Goal: Information Seeking & Learning: Learn about a topic

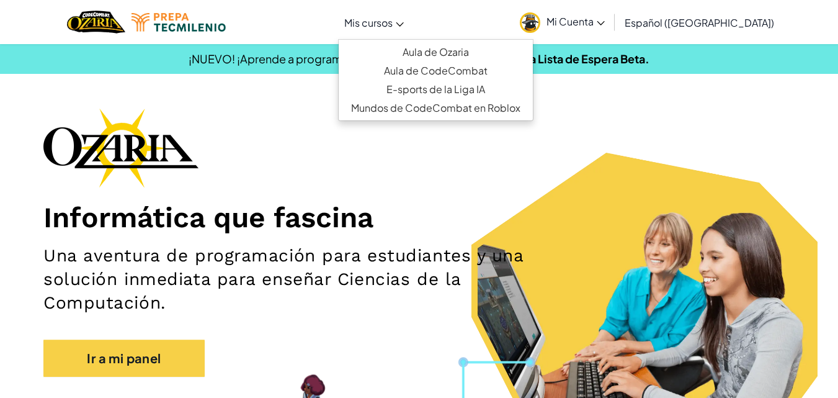
click at [393, 20] on span "Mis cursos" at bounding box center [368, 22] width 48 height 13
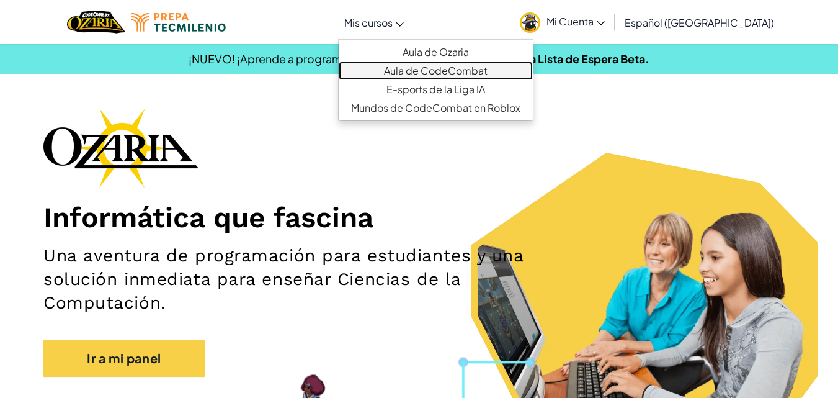
click at [406, 68] on link "Aula de CodeCombat" at bounding box center [436, 70] width 194 height 19
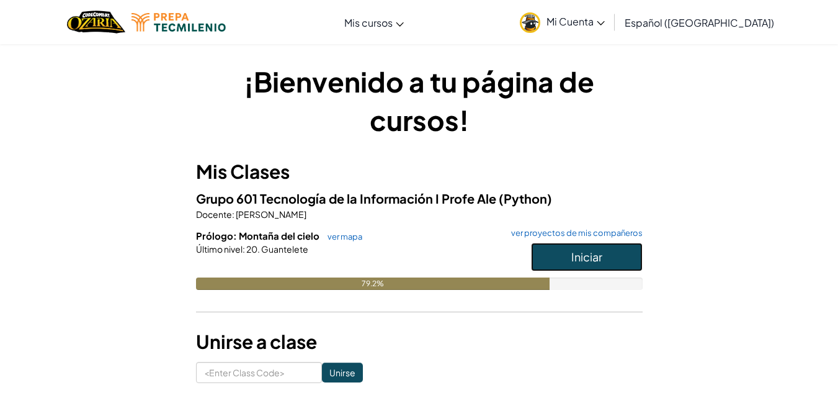
click at [554, 260] on button "Iniciar" at bounding box center [587, 257] width 112 height 29
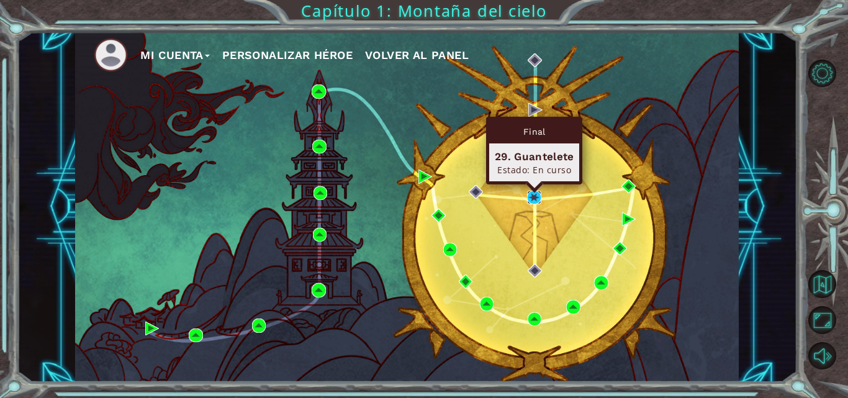
click at [532, 199] on img at bounding box center [534, 197] width 14 height 14
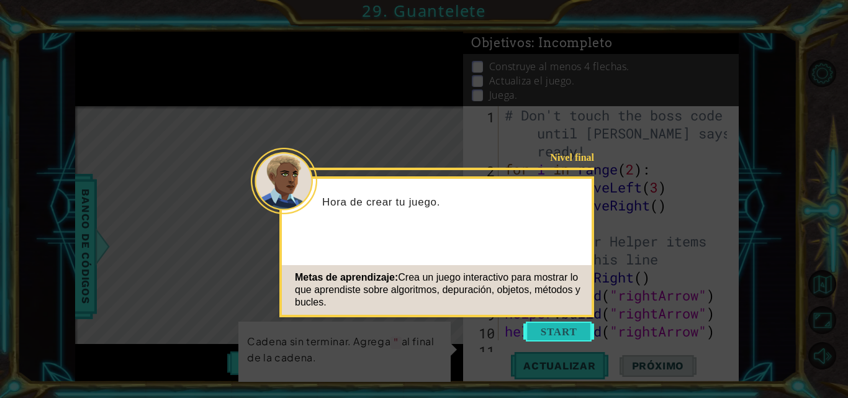
click at [546, 331] on button "Start" at bounding box center [558, 331] width 71 height 20
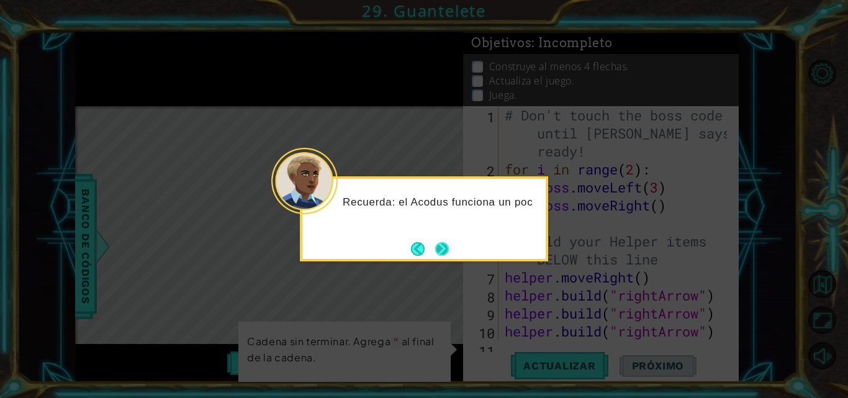
click at [442, 253] on button "Next" at bounding box center [442, 249] width 14 height 14
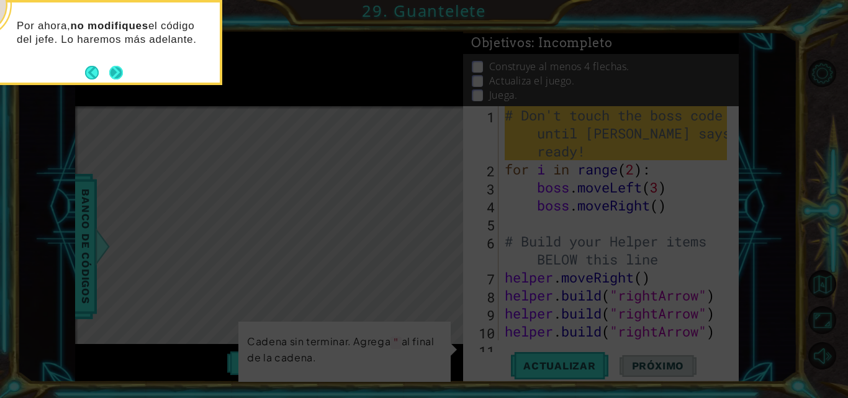
click at [118, 69] on button "Next" at bounding box center [116, 73] width 14 height 14
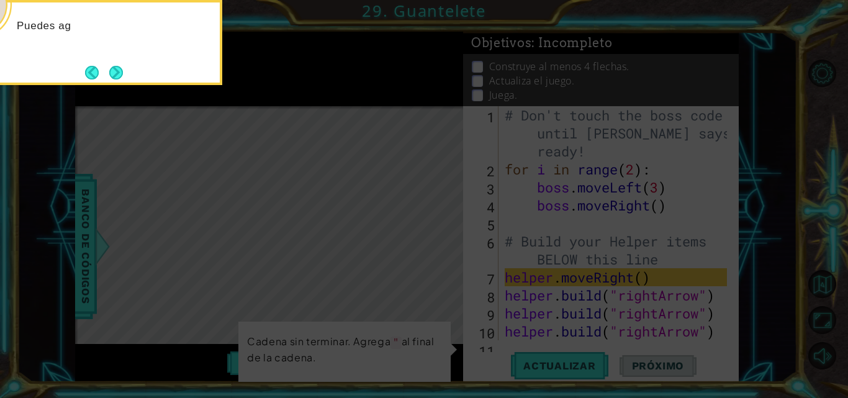
click at [118, 69] on button "Next" at bounding box center [116, 73] width 14 height 14
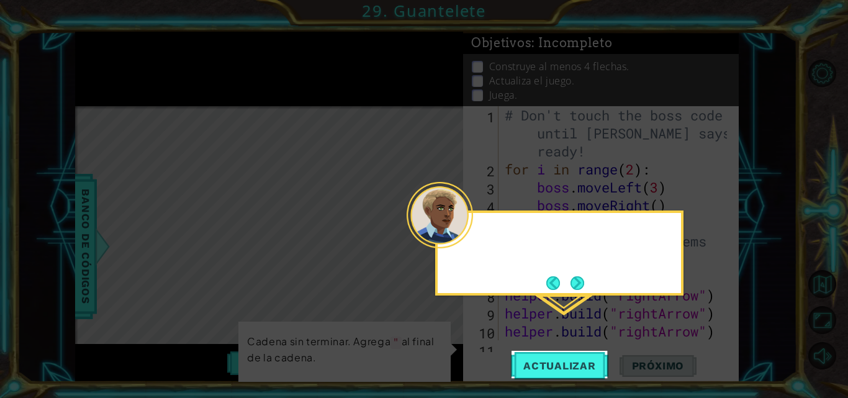
scroll to position [1, 0]
click at [580, 285] on button "Next" at bounding box center [577, 283] width 14 height 14
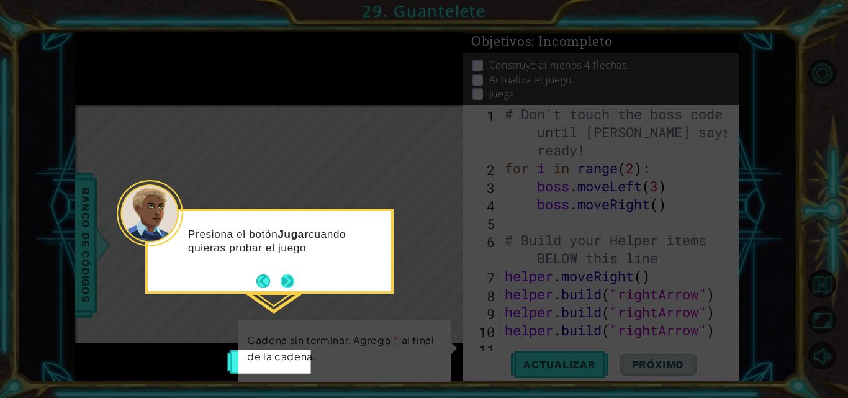
click at [289, 279] on button "Next" at bounding box center [287, 281] width 14 height 14
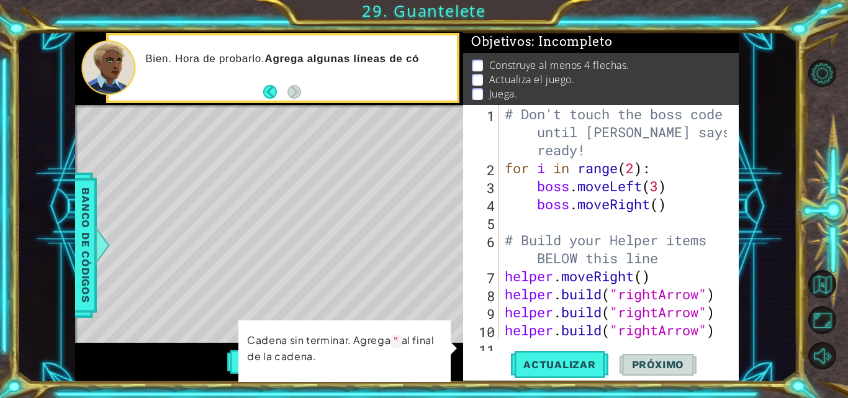
click at [263, 86] on footer at bounding box center [282, 92] width 38 height 19
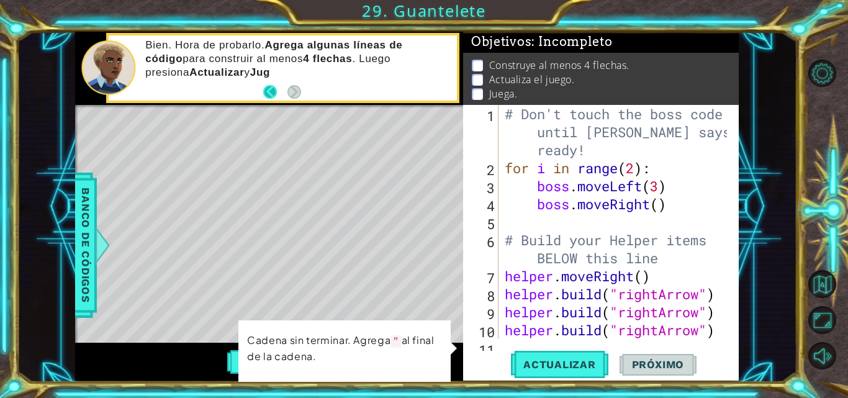
click at [266, 88] on button "Back" at bounding box center [275, 92] width 24 height 14
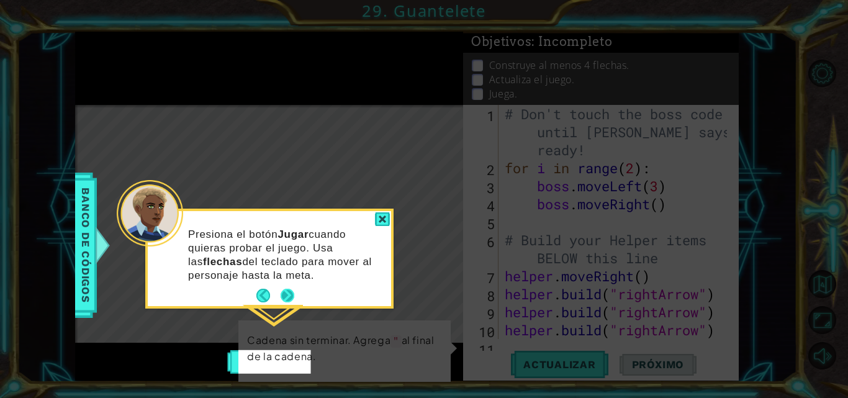
click at [293, 297] on button "Next" at bounding box center [287, 296] width 14 height 14
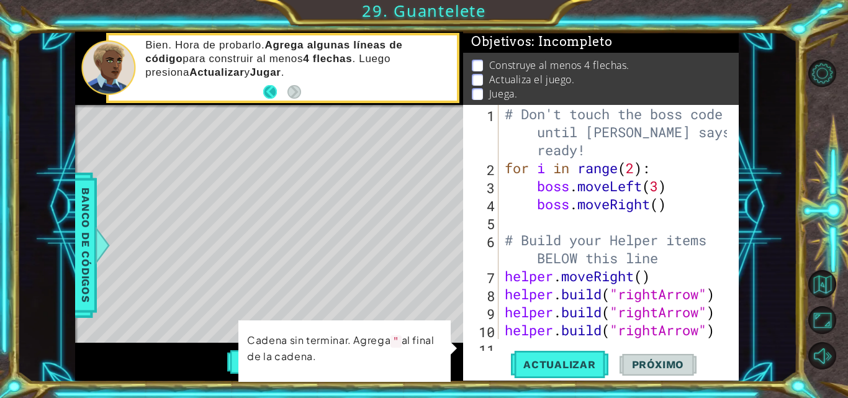
click at [269, 95] on button "Back" at bounding box center [275, 92] width 24 height 14
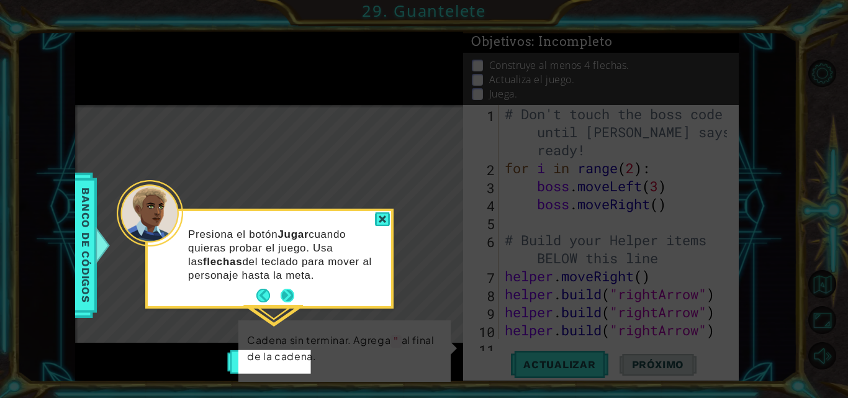
click at [286, 284] on div "Presiona el botón Jugar cuando quieras probar el juego. Usa las flechas del tec…" at bounding box center [269, 261] width 243 height 90
click at [380, 217] on div at bounding box center [382, 219] width 15 height 14
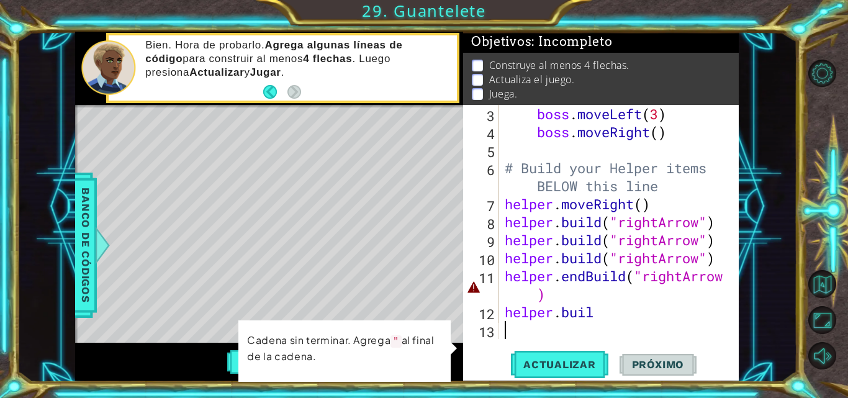
scroll to position [72, 0]
click at [563, 299] on div "boss . moveLeft ( 3 ) boss . moveRight ( ) # Build your Helper items BELOW this…" at bounding box center [617, 240] width 231 height 270
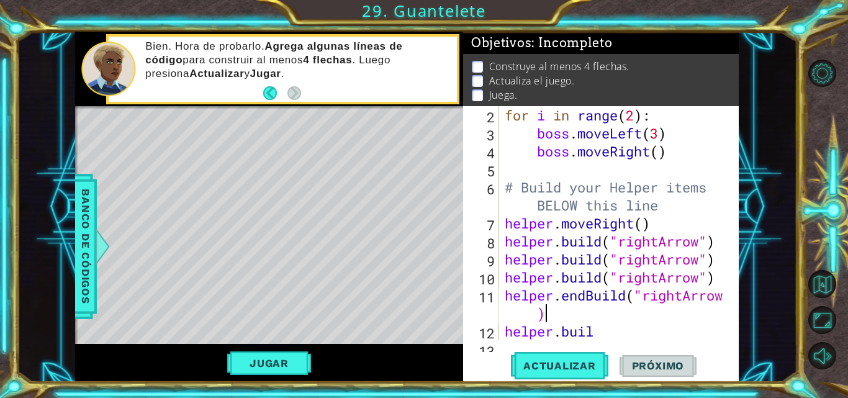
scroll to position [0, 10]
click at [615, 333] on div "for i in range ( 2 ) : boss . moveLeft ( 3 ) boss . moveRight ( ) # Build your …" at bounding box center [617, 241] width 231 height 270
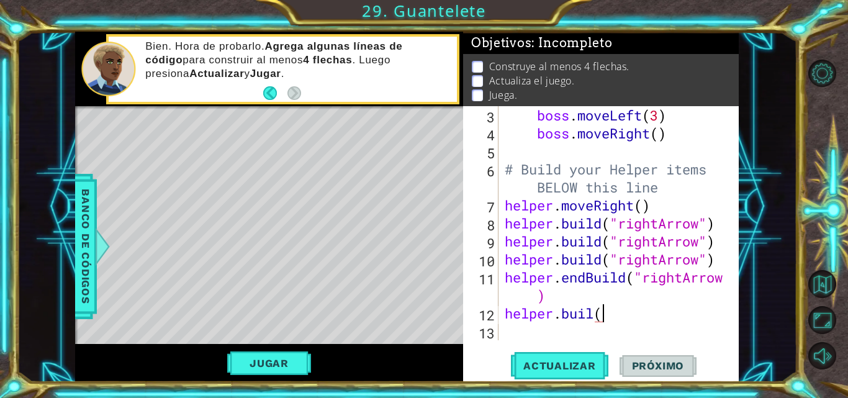
scroll to position [0, 4]
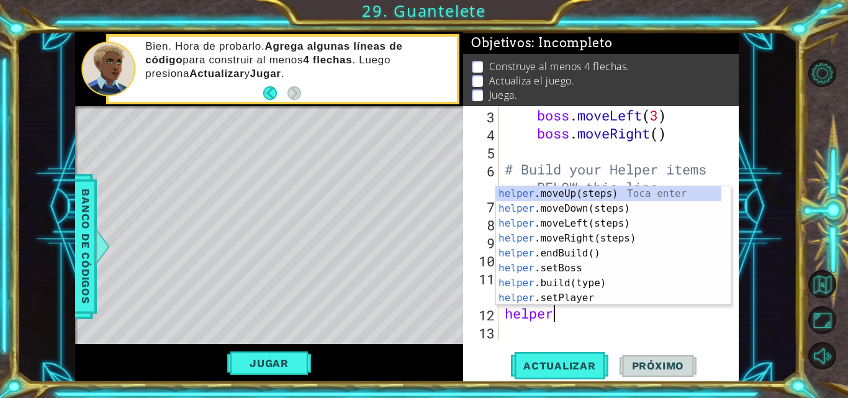
type textarea "helpe"
click at [548, 190] on div "helpe r.moveUp(steps) Toca enter helpe r.moveDown(steps) Toca enter helpe r.mov…" at bounding box center [608, 260] width 225 height 149
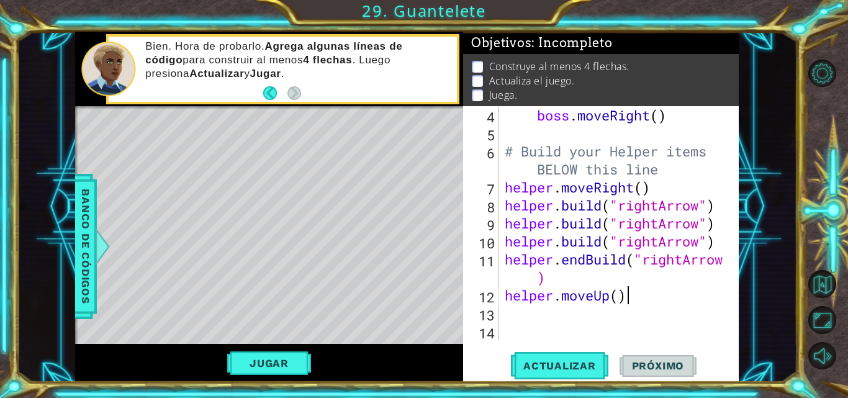
click at [624, 289] on div "boss . moveRight ( ) # Build your Helper items BELOW this line helper . moveRig…" at bounding box center [617, 241] width 231 height 270
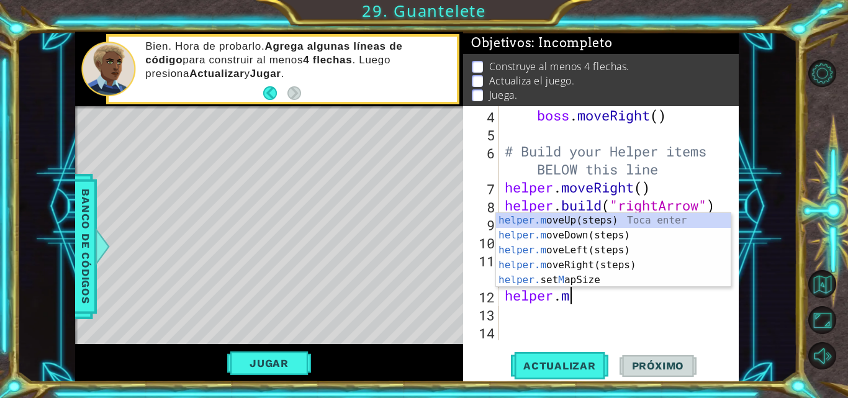
type textarea "h"
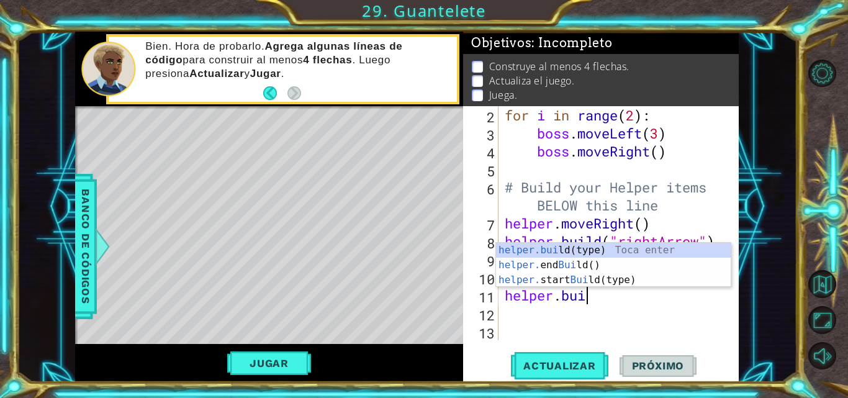
scroll to position [0, 4]
click at [605, 248] on div "helper.build (type) Toca enter helper. end Build () Toca enter helper. start Bu…" at bounding box center [613, 280] width 235 height 74
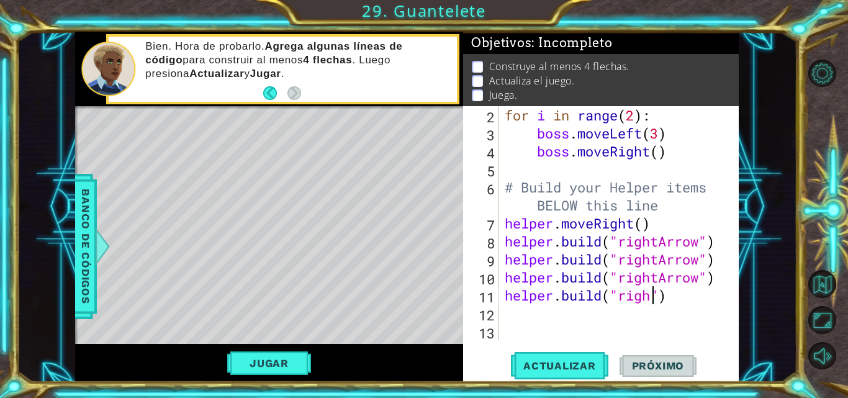
scroll to position [0, 7]
type textarea "helper.build("rightArrow")"
click at [519, 318] on div "for i in range ( 2 ) : boss . moveLeft ( 3 ) boss . moveRight ( ) # Build your …" at bounding box center [617, 241] width 231 height 270
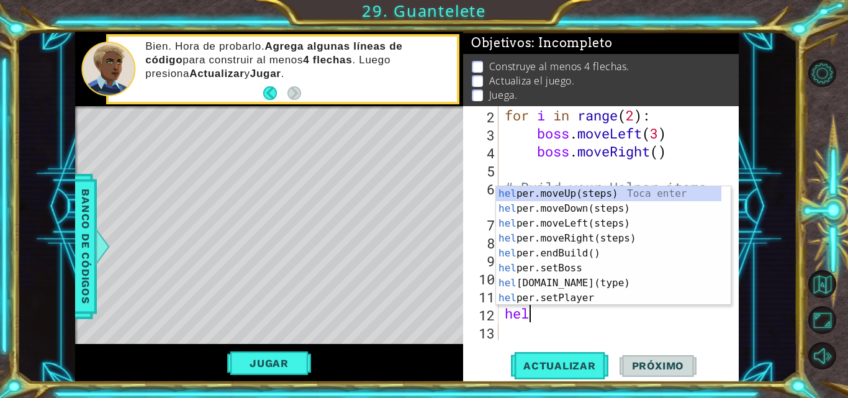
scroll to position [0, 1]
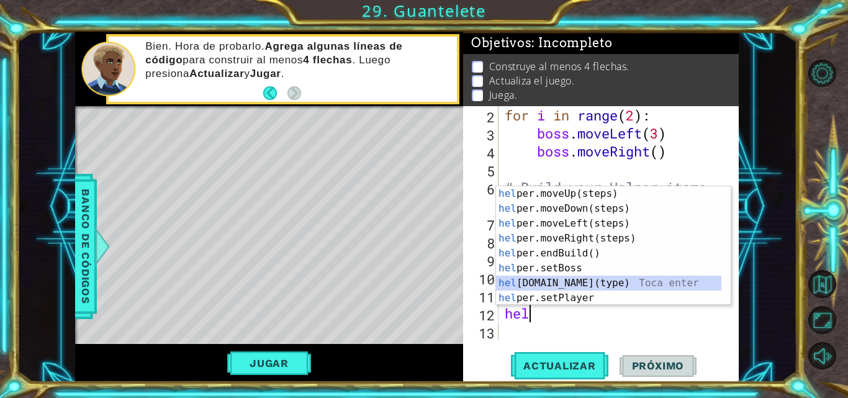
click at [558, 284] on div "hel per.moveUp(steps) Toca enter hel per.moveDown(steps) Toca enter hel per.mov…" at bounding box center [608, 260] width 225 height 149
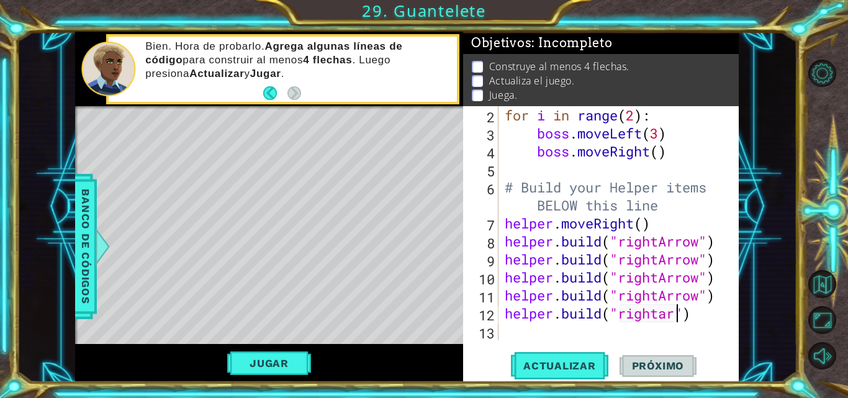
scroll to position [0, 7]
type textarea "helper.build("rightArrow")"
click at [529, 330] on div "for i in range ( 2 ) : boss . moveLeft ( 3 ) boss . moveRight ( ) # Build your …" at bounding box center [617, 241] width 231 height 270
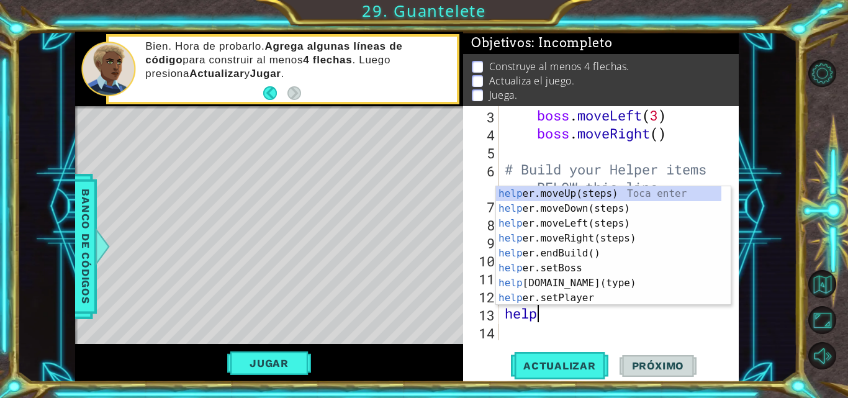
scroll to position [0, 1]
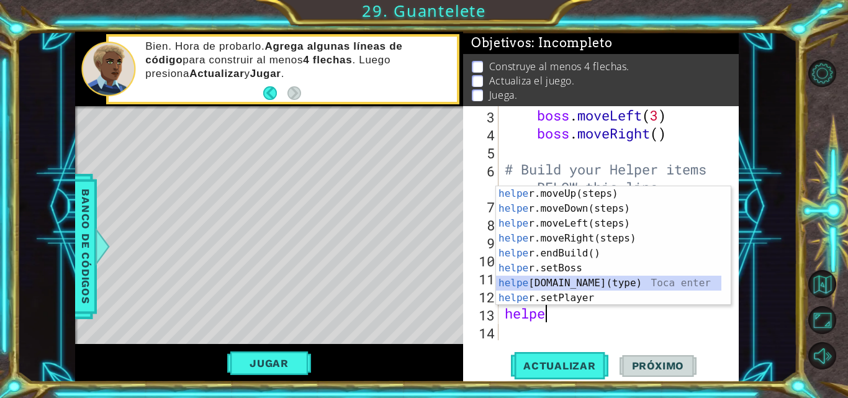
click at [557, 284] on div "helpe r.moveUp(steps) Toca enter helpe r.moveDown(steps) Toca enter helpe r.mov…" at bounding box center [608, 260] width 225 height 149
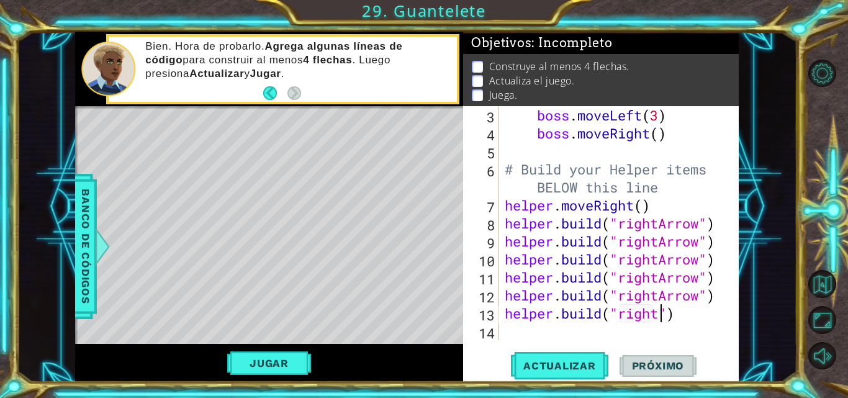
scroll to position [0, 7]
type textarea "helper.build("rightArrow")"
click at [523, 329] on div "boss . moveLeft ( 3 ) boss . moveRight ( ) # Build your Helper items BELOW this…" at bounding box center [617, 241] width 231 height 270
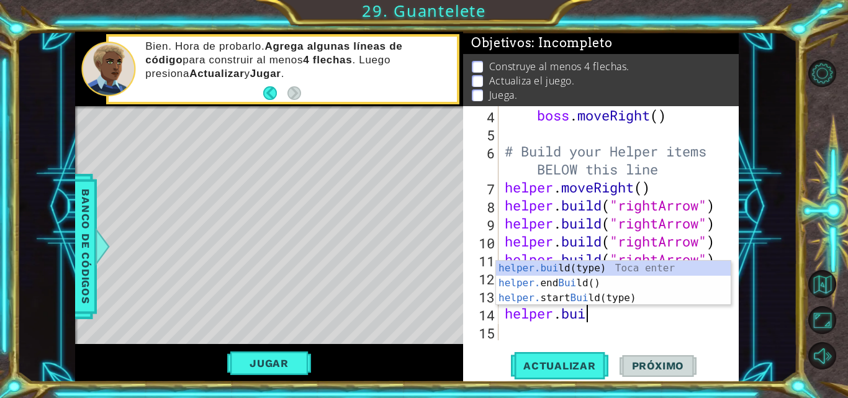
scroll to position [0, 4]
click at [565, 262] on div "helper.build (type) Toca enter helper. end Build () Toca enter helper. start Bu…" at bounding box center [613, 298] width 235 height 74
type textarea "helper.build("wall")"
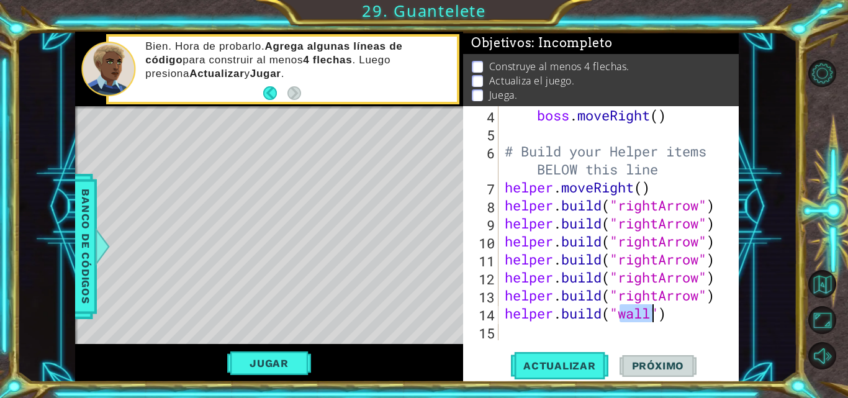
click at [513, 339] on div "boss . moveRight ( ) # Build your Helper items BELOW this line helper . moveRig…" at bounding box center [617, 241] width 231 height 270
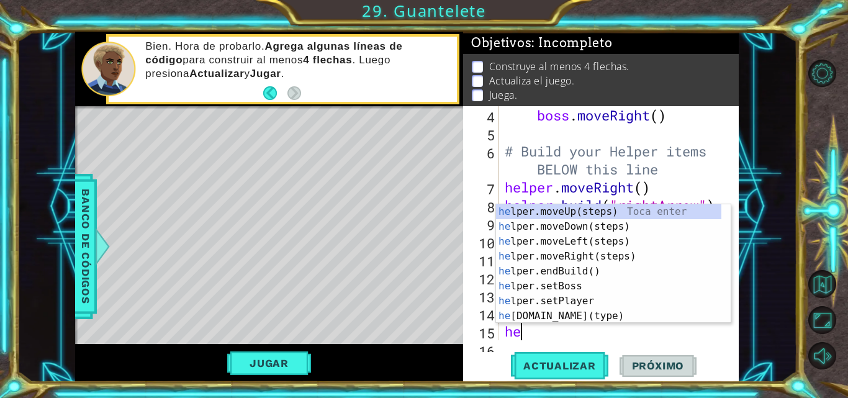
scroll to position [108, 0]
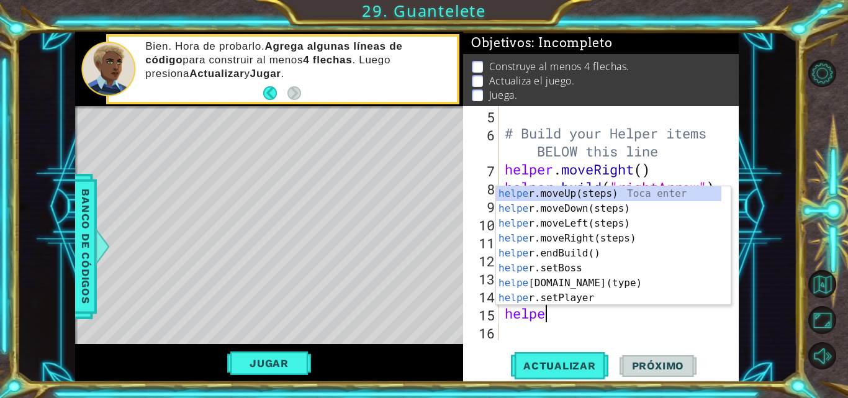
type textarea "helper"
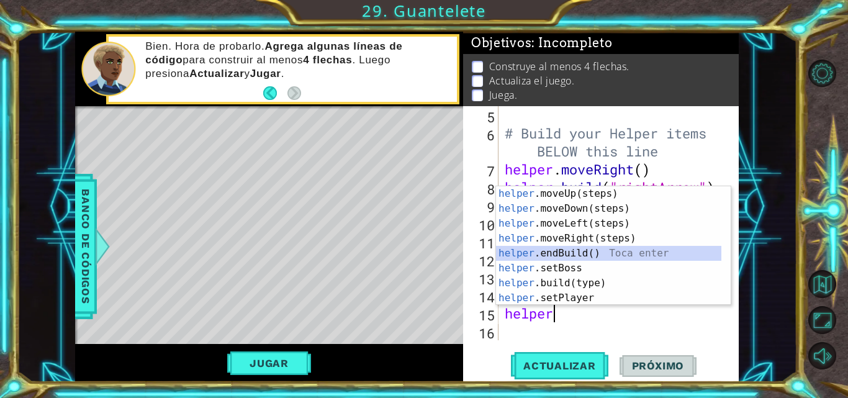
click at [545, 248] on div "helper .moveUp(steps) Toca enter helper .moveDown(steps) Toca enter helper .mov…" at bounding box center [608, 260] width 225 height 149
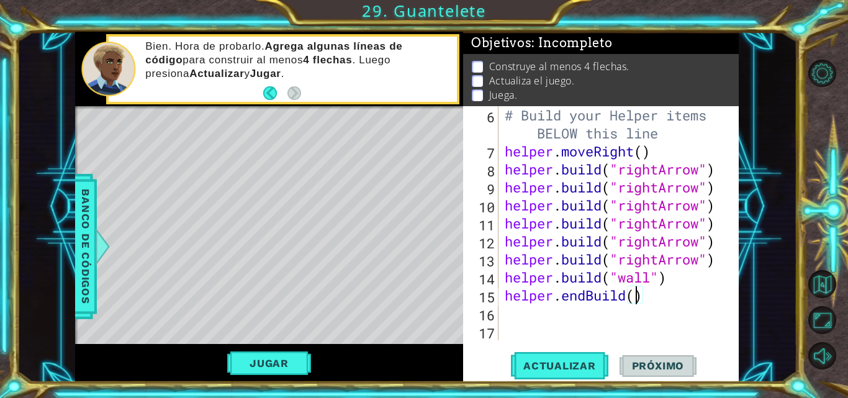
click at [633, 295] on div "# Build your Helper items BELOW this line helper . moveRight ( ) helper . build…" at bounding box center [617, 250] width 231 height 288
click at [594, 295] on div "# Build your Helper items BELOW this line helper . moveRight ( ) helper . build…" at bounding box center [617, 250] width 231 height 288
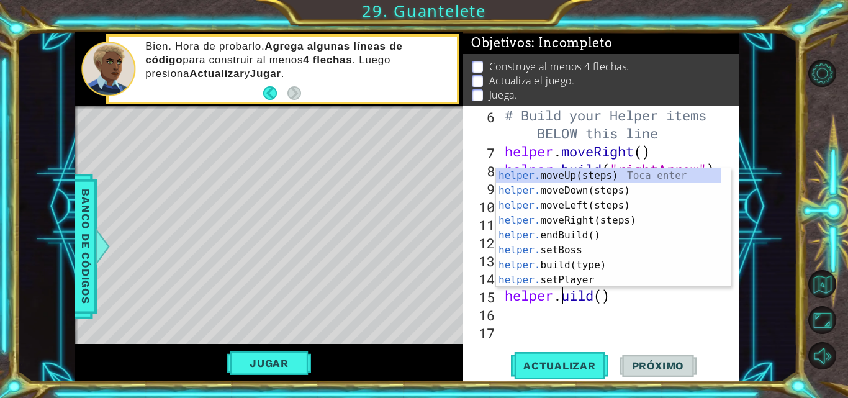
scroll to position [0, 3]
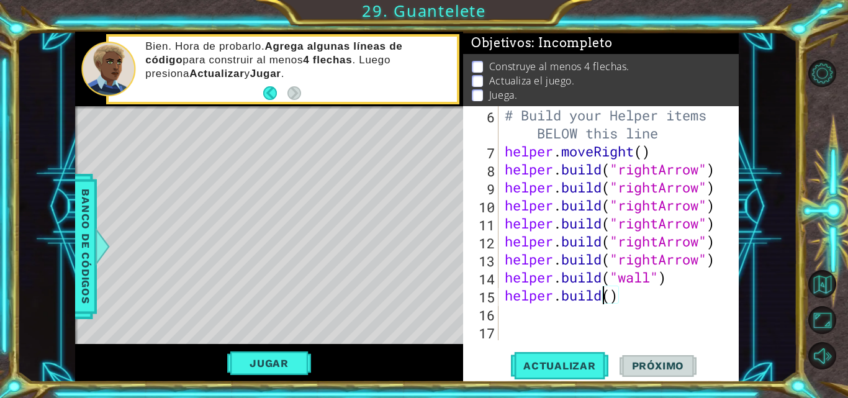
click at [607, 295] on div "# Build your Helper items BELOW this line helper . moveRight ( ) helper . build…" at bounding box center [617, 250] width 231 height 288
click at [607, 296] on div "# Build your Helper items BELOW this line helper . moveRight ( ) helper . build…" at bounding box center [617, 250] width 231 height 288
click at [639, 290] on div "# Build your Helper items BELOW this line helper . moveRight ( ) helper . build…" at bounding box center [617, 250] width 231 height 288
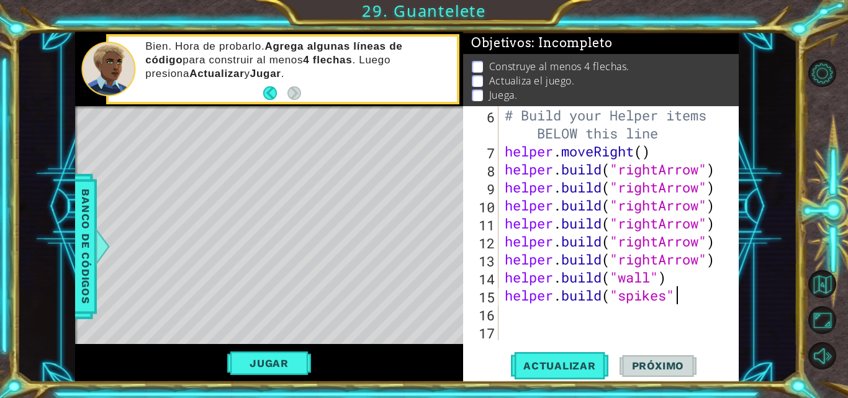
type textarea "helper.build("spikes")"
click at [573, 310] on div "# Build your Helper items BELOW this line helper . moveRight ( ) helper . build…" at bounding box center [617, 250] width 231 height 288
type textarea "for i in range (5)"
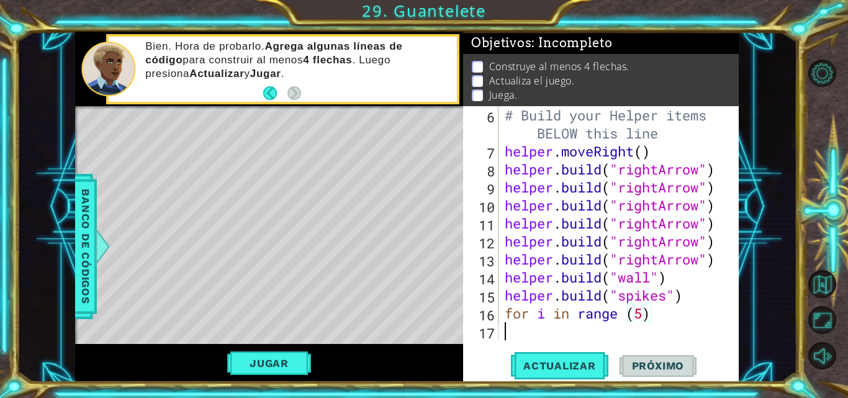
click at [532, 323] on div "# Build your Helper items BELOW this line helper . moveRight ( ) helper . build…" at bounding box center [617, 250] width 231 height 288
type textarea "b"
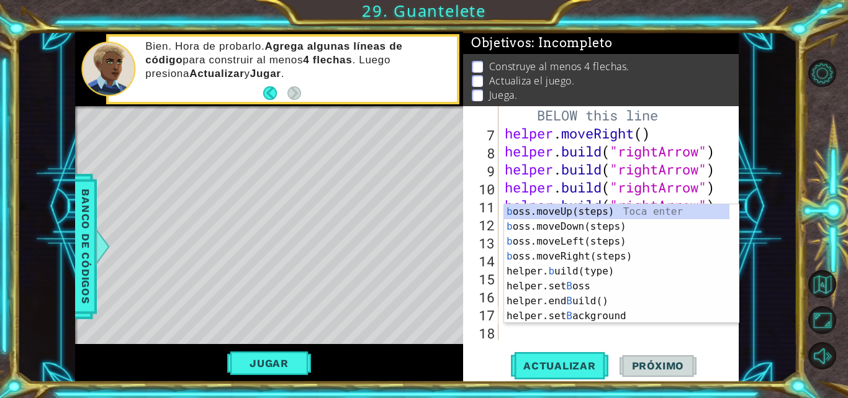
scroll to position [144, 0]
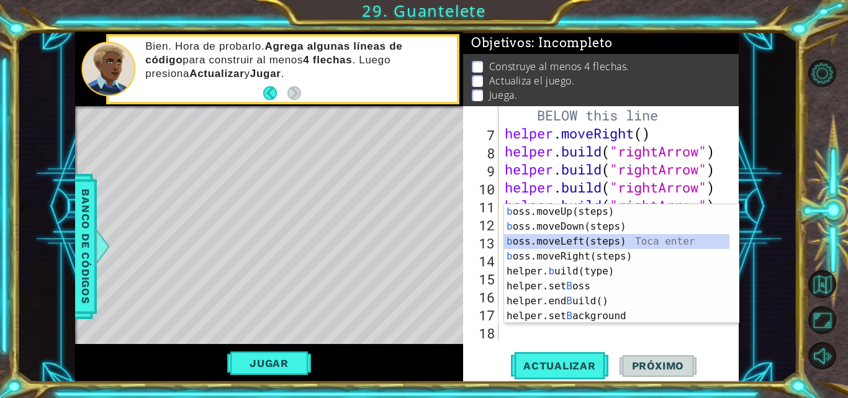
click at [560, 236] on div "b oss.moveUp(steps) Toca enter b oss.moveDown(steps) Toca enter b oss.moveLeft(…" at bounding box center [616, 278] width 225 height 149
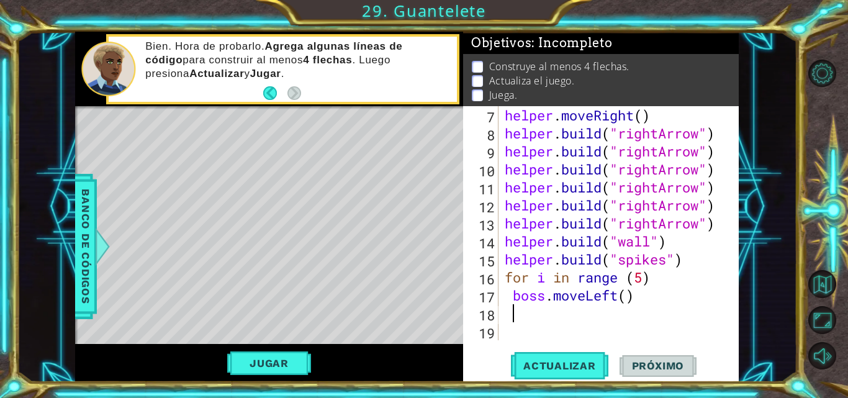
scroll to position [162, 0]
click at [625, 294] on div "helper . moveRight ( ) helper . build ( "rightArrow" ) helper . build ( "rightA…" at bounding box center [617, 241] width 231 height 270
type textarea "boss.moveLeft(3)"
click at [529, 315] on div "helper . moveRight ( ) helper . build ( "rightArrow" ) helper . build ( "rightA…" at bounding box center [617, 241] width 231 height 270
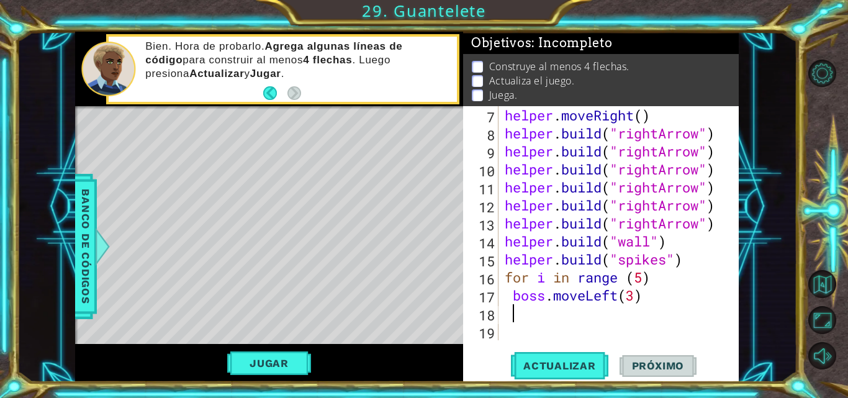
scroll to position [0, 0]
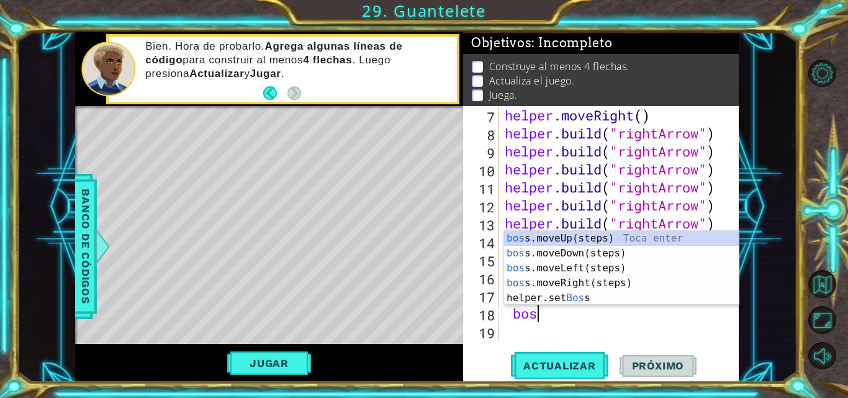
type textarea "boss"
click at [536, 233] on div "boss .moveUp(steps) Toca enter boss .moveDown(steps) Toca enter boss .moveLeft(…" at bounding box center [621, 283] width 235 height 104
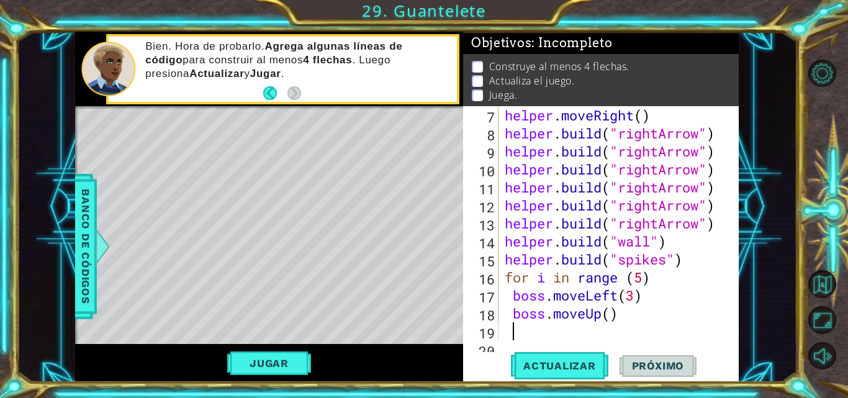
scroll to position [180, 0]
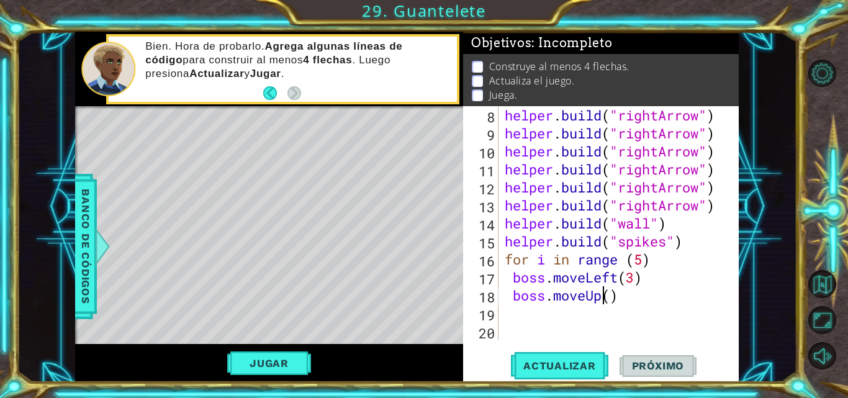
click at [600, 299] on div "helper . build ( "rightArrow" ) helper . build ( "rightArrow" ) helper . build …" at bounding box center [617, 241] width 231 height 270
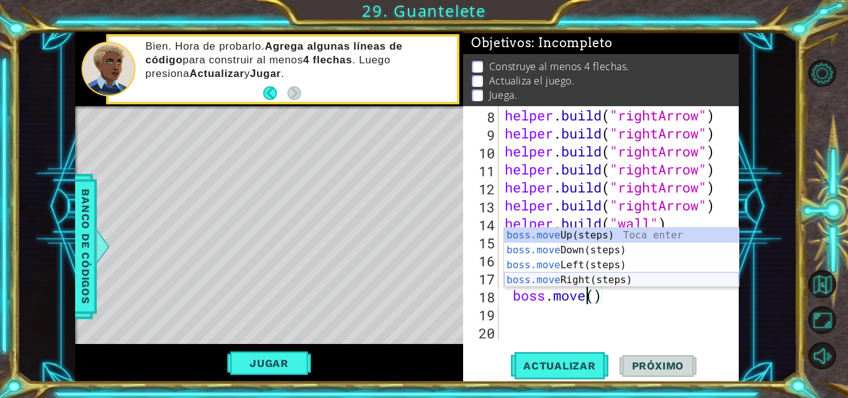
click at [573, 275] on div "boss.move Up(steps) Toca enter boss.move Down(steps) Toca enter boss.move Left(…" at bounding box center [621, 272] width 235 height 89
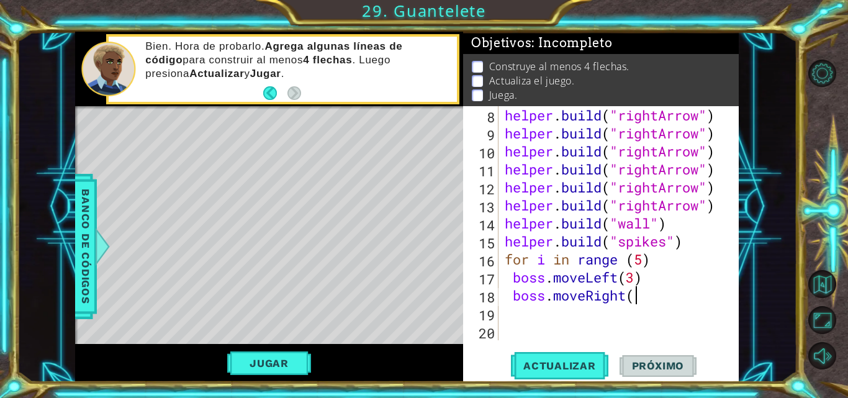
scroll to position [0, 6]
type textarea "boss.moveRight(2)"
click at [515, 318] on div "helper . build ( "rightArrow" ) helper . build ( "rightArrow" ) helper . build …" at bounding box center [617, 241] width 231 height 270
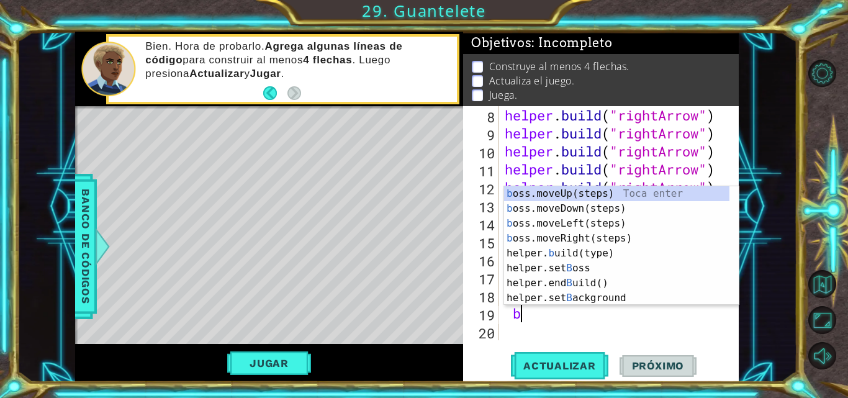
type textarea "bo"
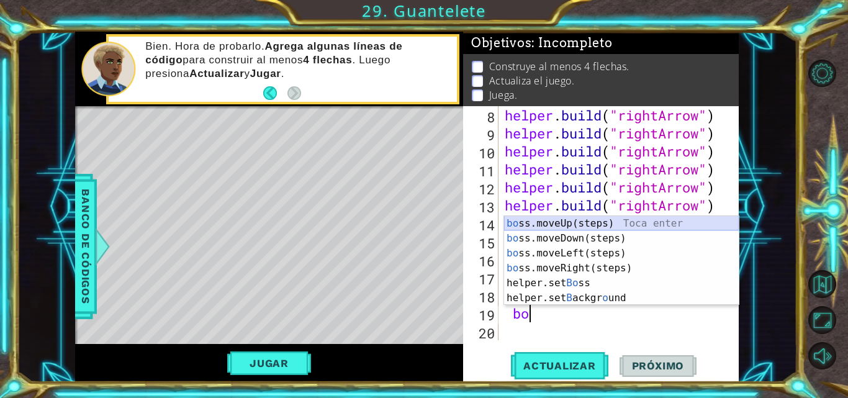
click at [538, 222] on div "bo ss.moveUp(steps) Toca enter bo ss.moveDown(steps) Toca enter bo ss.moveLeft(…" at bounding box center [621, 275] width 235 height 119
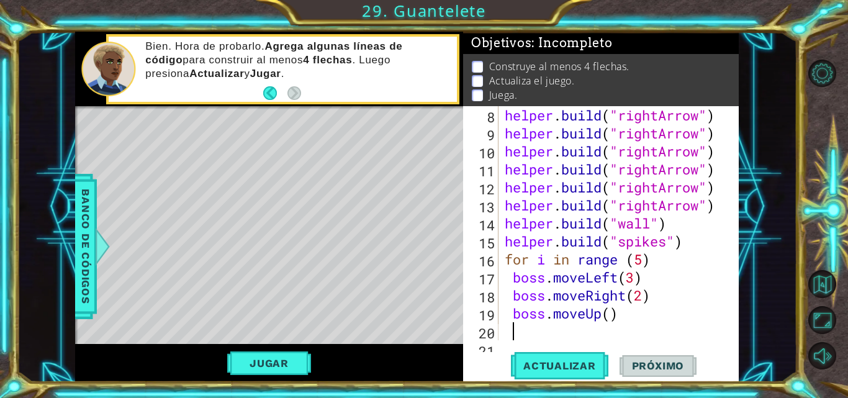
scroll to position [198, 0]
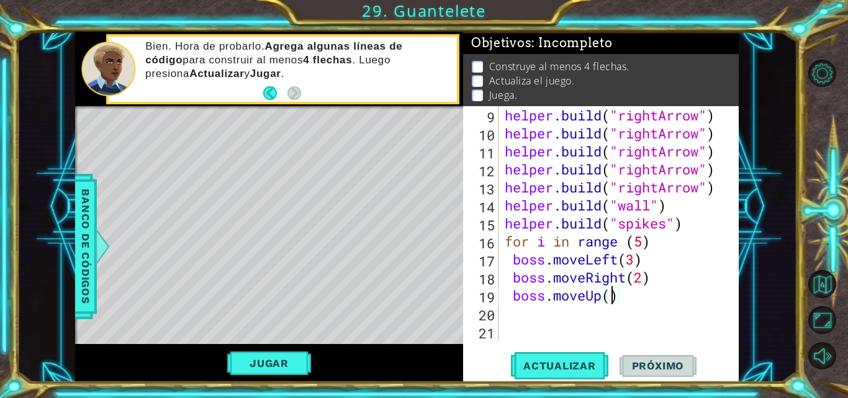
click at [611, 295] on div "helper . build ( "rightArrow" ) helper . build ( "rightArrow" ) helper . build …" at bounding box center [617, 241] width 231 height 270
click at [588, 356] on button "Actualizar" at bounding box center [559, 365] width 97 height 27
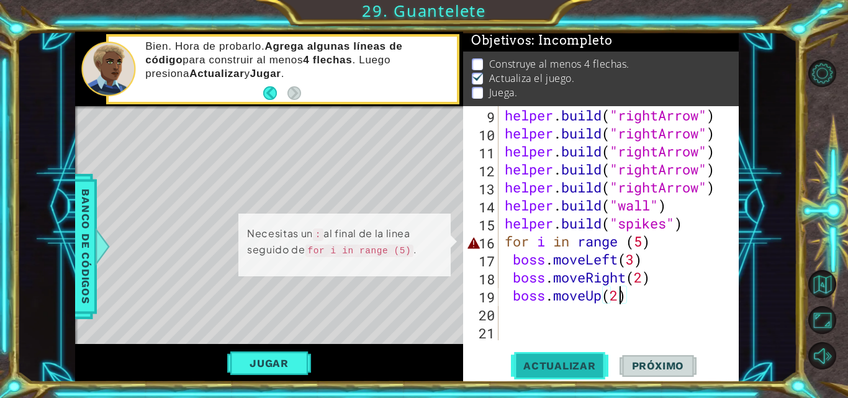
scroll to position [9, 0]
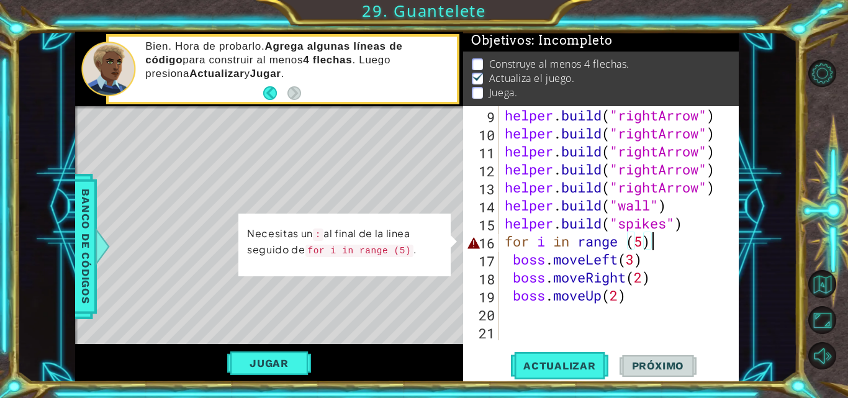
click at [666, 239] on div "helper . build ( "rightArrow" ) helper . build ( "rightArrow" ) helper . build …" at bounding box center [617, 241] width 231 height 270
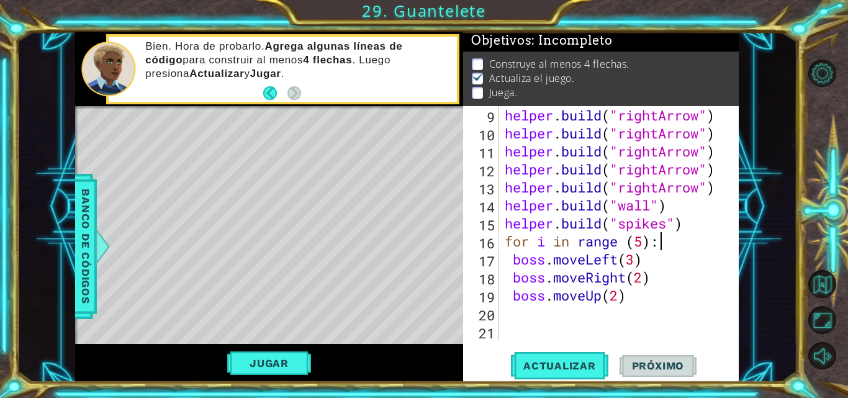
scroll to position [0, 6]
type textarea "for i in range (5):"
click at [576, 358] on button "Actualizar" at bounding box center [559, 365] width 97 height 27
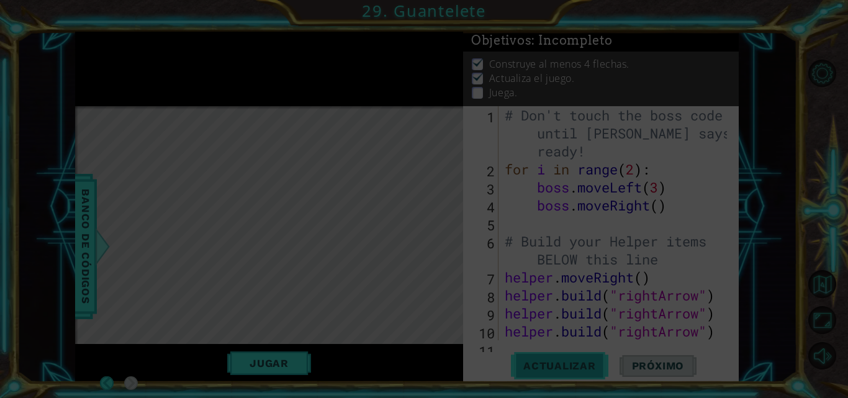
scroll to position [0, 0]
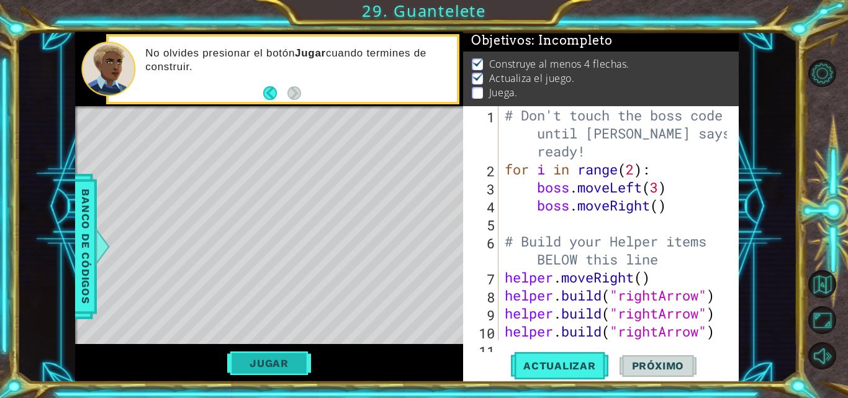
click at [243, 368] on button "Jugar" at bounding box center [269, 363] width 84 height 24
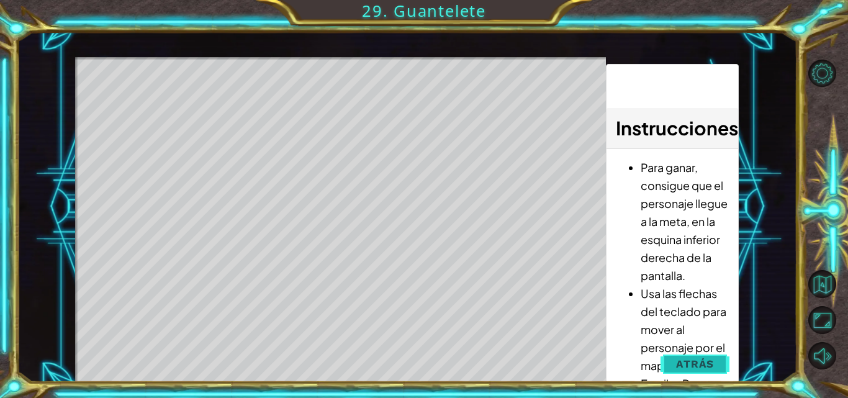
click at [697, 359] on span "Atrás" at bounding box center [695, 363] width 38 height 12
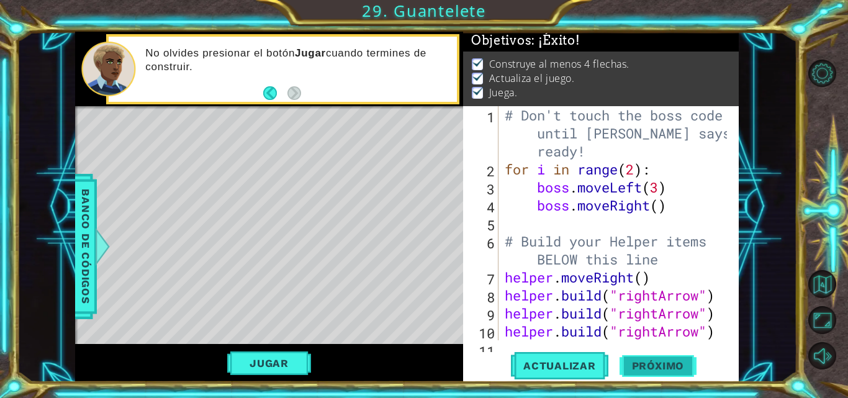
click at [648, 362] on span "Próximo" at bounding box center [657, 365] width 77 height 12
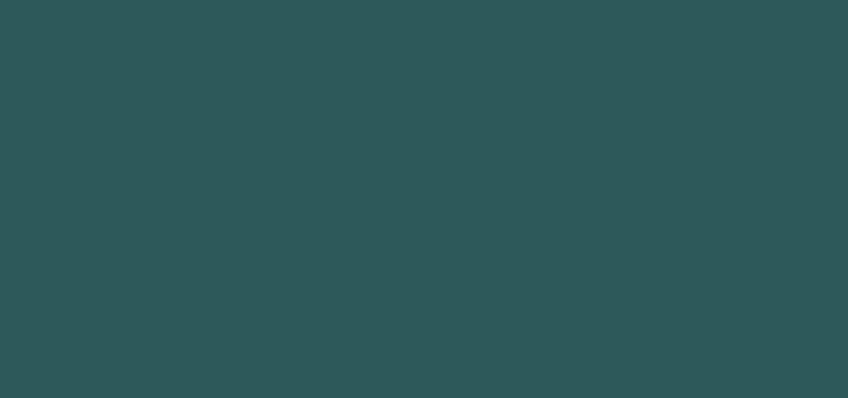
click at [648, 362] on body "1 2 3 4 5 6 7 8 9 bo ss.moveUp(steps) Toca enter bo ss.moveDown(steps) Toca ent…" at bounding box center [424, 199] width 848 height 398
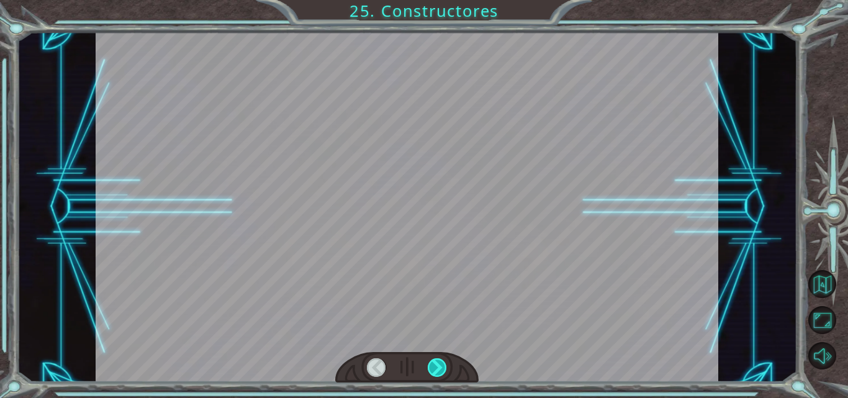
click at [438, 360] on div at bounding box center [436, 367] width 19 height 19
click at [432, 365] on div at bounding box center [436, 367] width 19 height 19
click at [437, 372] on div at bounding box center [436, 367] width 19 height 19
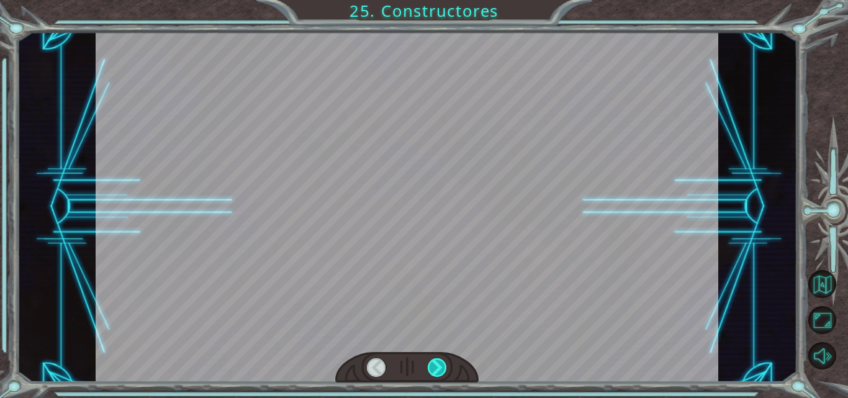
click at [437, 372] on div at bounding box center [436, 367] width 19 height 19
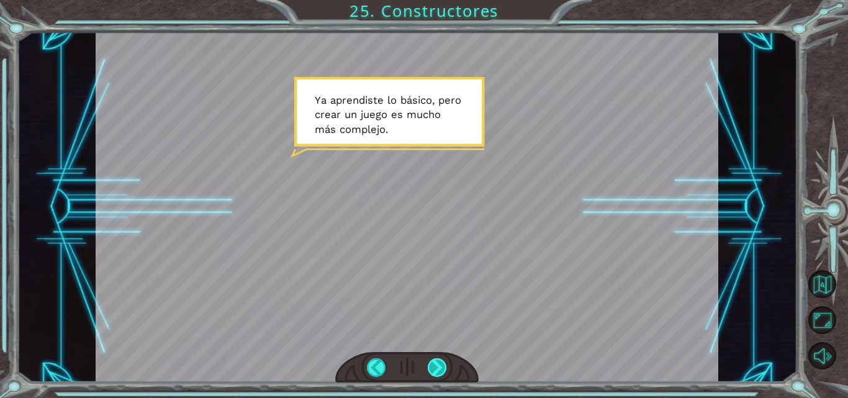
click at [437, 372] on div at bounding box center [436, 367] width 19 height 19
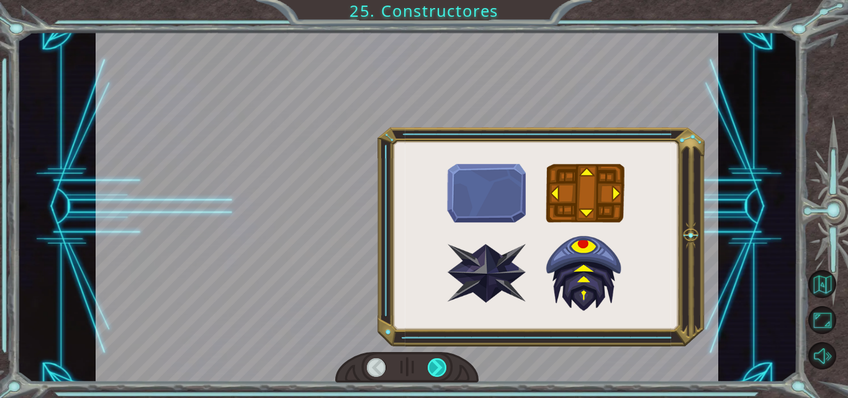
click at [437, 372] on div at bounding box center [436, 367] width 19 height 19
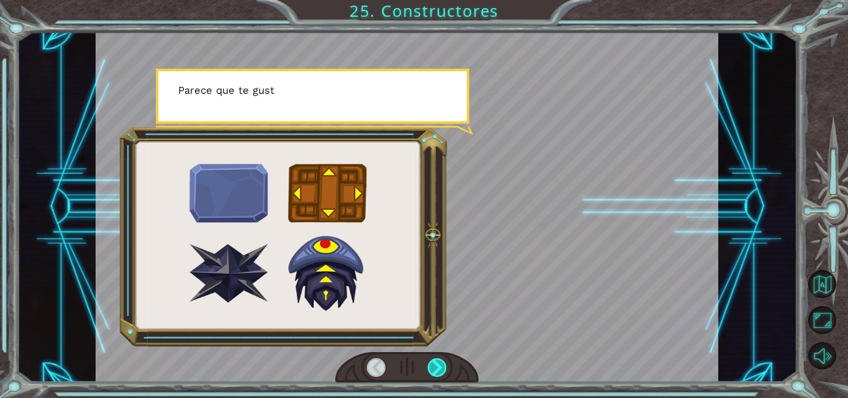
click at [437, 372] on div at bounding box center [436, 367] width 19 height 19
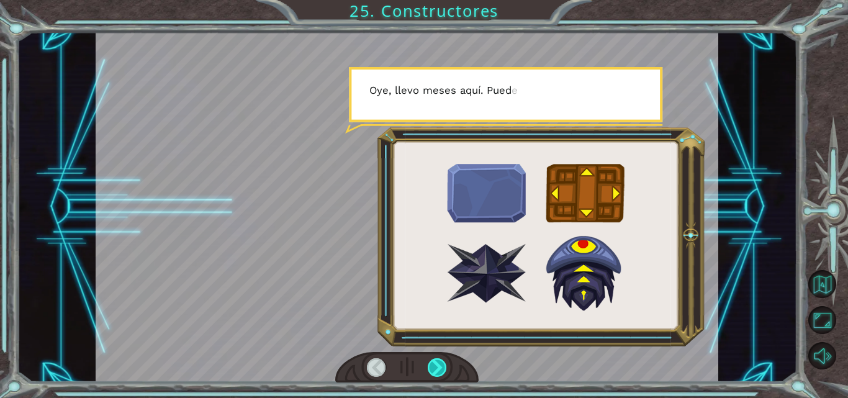
click at [437, 372] on div at bounding box center [436, 367] width 19 height 19
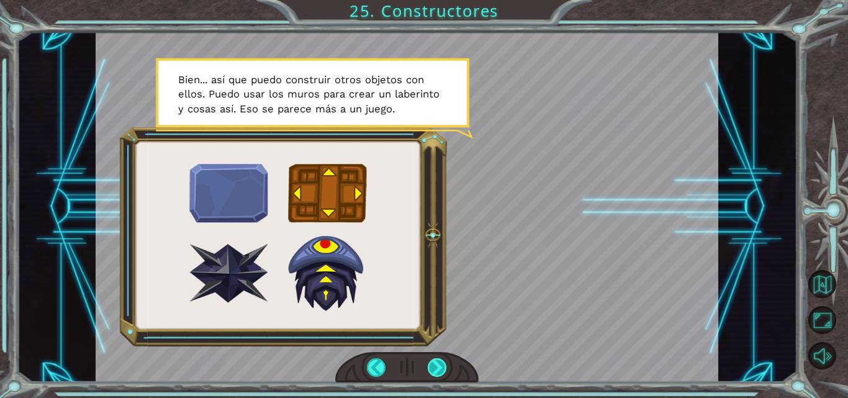
click at [437, 370] on div at bounding box center [436, 367] width 19 height 19
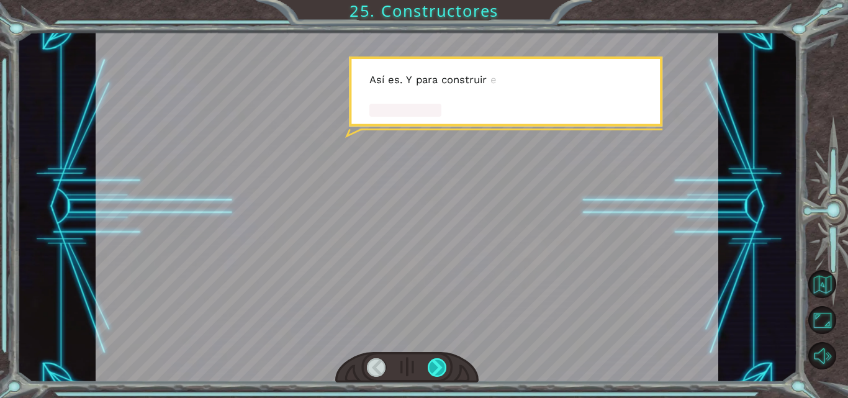
click at [437, 370] on div at bounding box center [436, 367] width 19 height 19
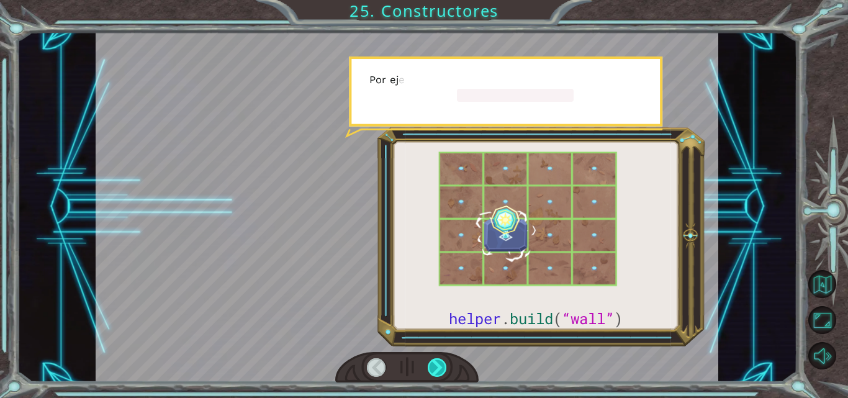
click at [437, 370] on div at bounding box center [436, 367] width 19 height 19
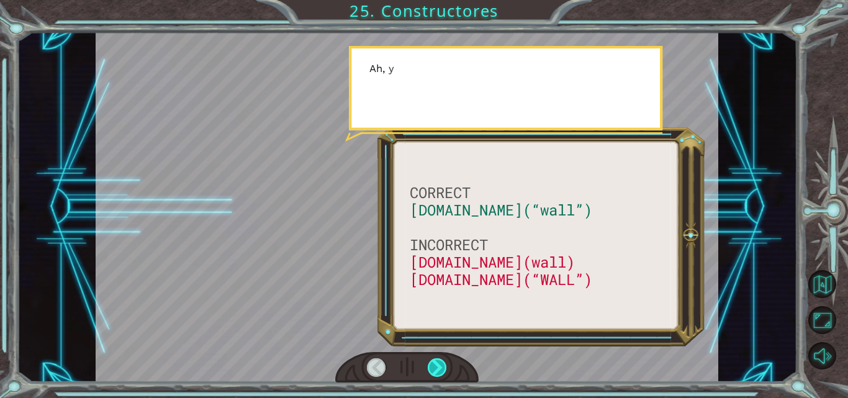
click at [437, 370] on div at bounding box center [436, 367] width 19 height 19
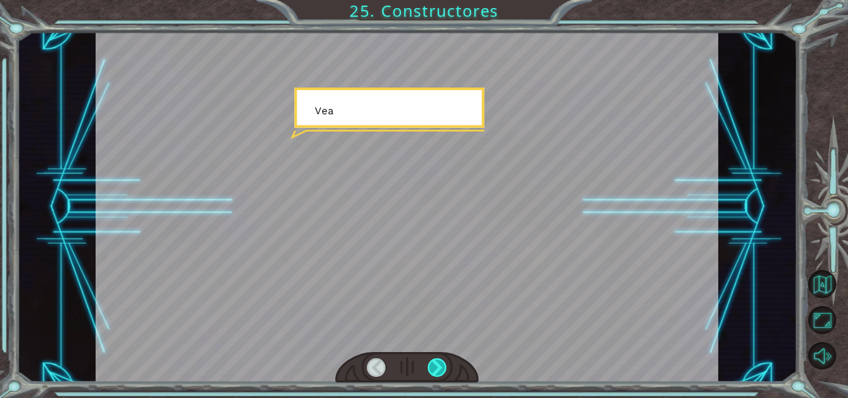
click at [437, 370] on div at bounding box center [436, 367] width 19 height 19
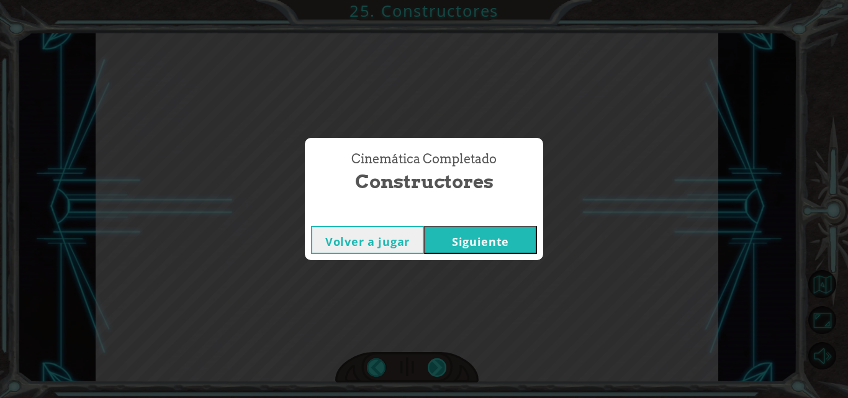
click at [437, 370] on div "Cinemática Completado Constructores Volver a jugar Siguiente" at bounding box center [424, 199] width 848 height 398
click at [434, 240] on button "Siguiente" at bounding box center [480, 240] width 113 height 28
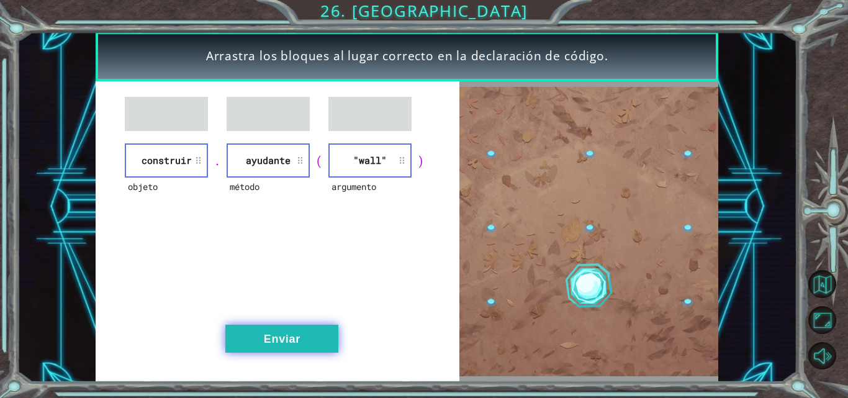
click at [278, 341] on button "Enviar" at bounding box center [281, 338] width 113 height 28
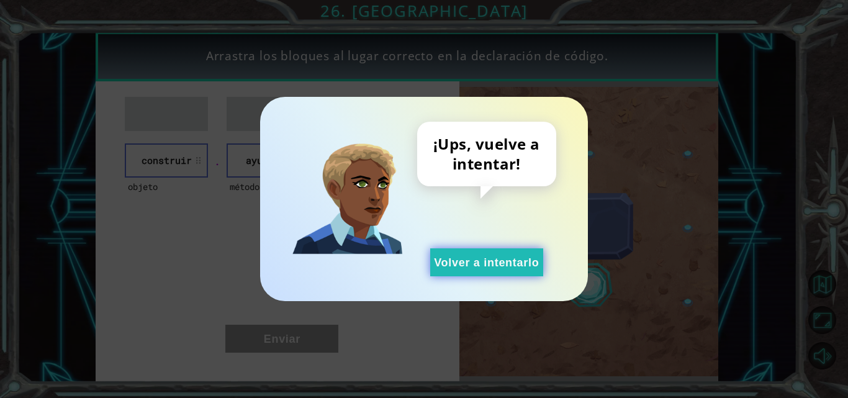
click at [469, 259] on button "Volver a intentarlo" at bounding box center [486, 262] width 113 height 28
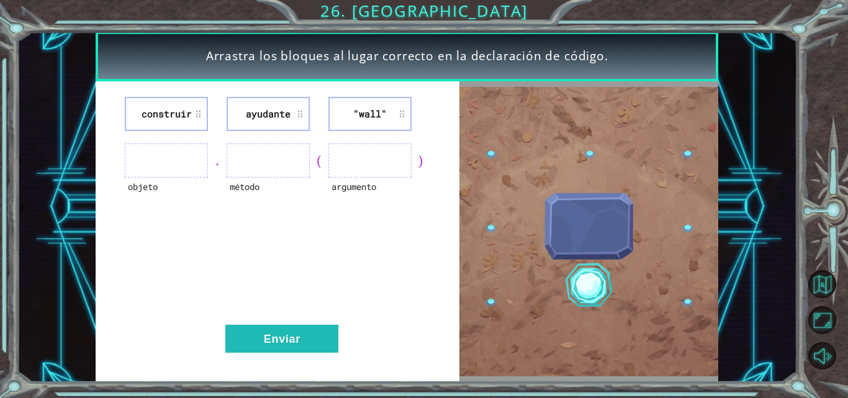
click at [180, 101] on li "construir" at bounding box center [166, 114] width 83 height 34
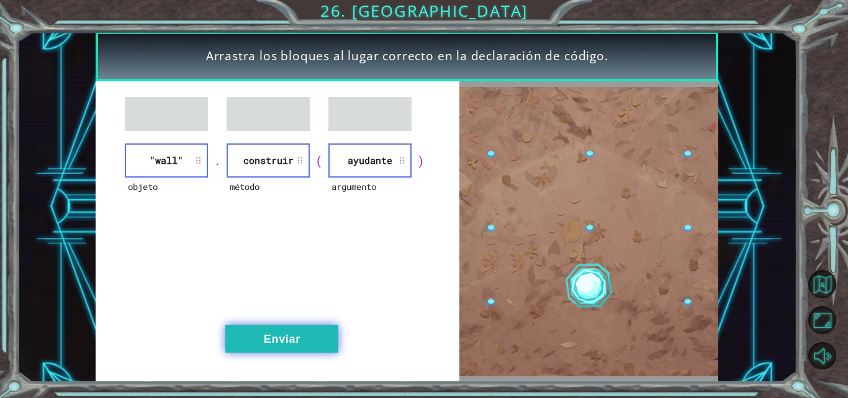
click at [295, 329] on button "Enviar" at bounding box center [281, 338] width 113 height 28
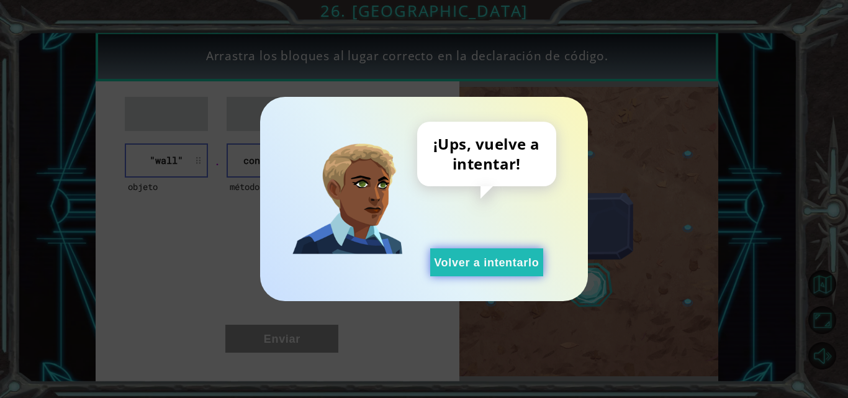
click at [479, 264] on button "Volver a intentarlo" at bounding box center [486, 262] width 113 height 28
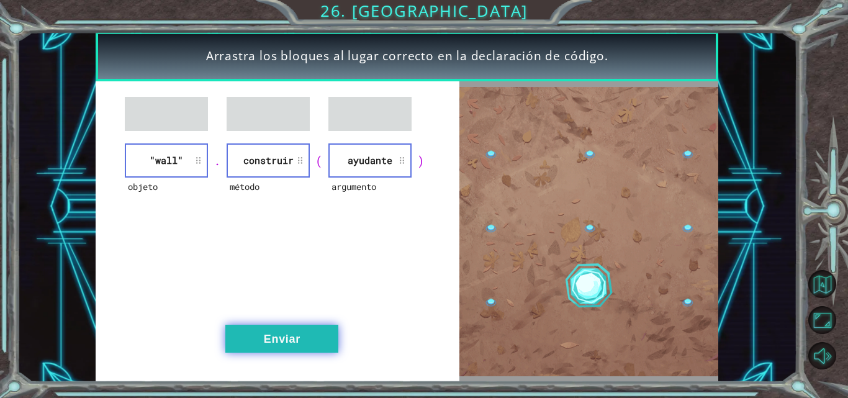
click at [299, 344] on button "Enviar" at bounding box center [281, 338] width 113 height 28
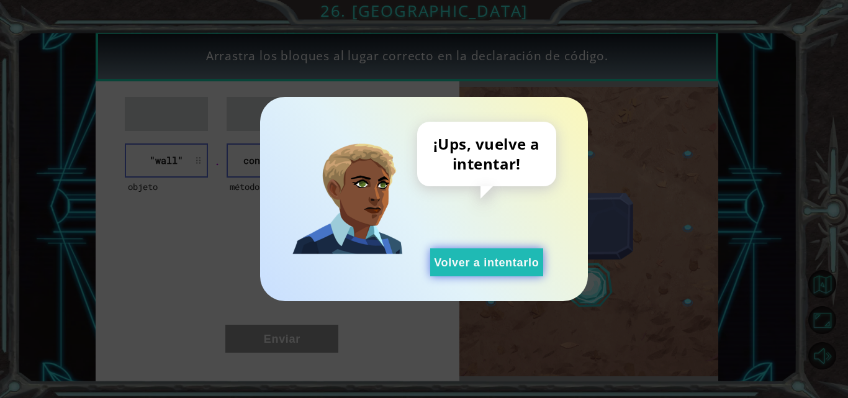
click at [466, 251] on button "Volver a intentarlo" at bounding box center [486, 262] width 113 height 28
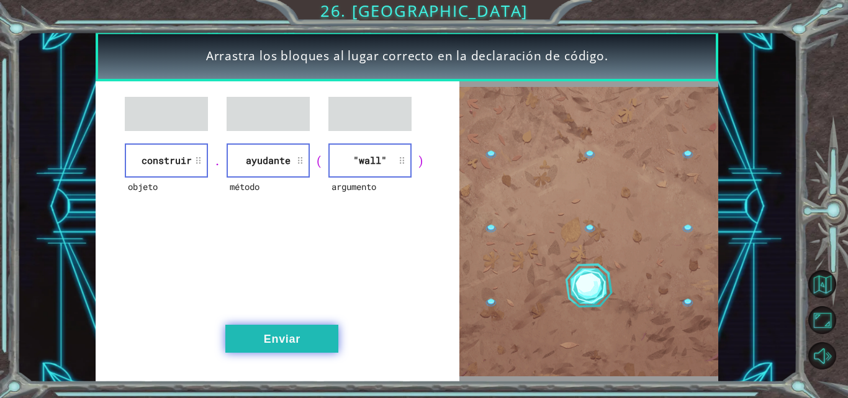
click at [290, 333] on button "Enviar" at bounding box center [281, 338] width 113 height 28
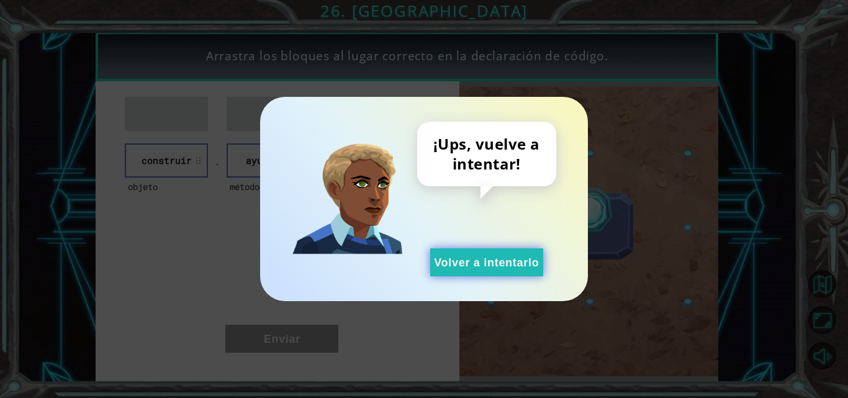
click at [452, 253] on button "Volver a intentarlo" at bounding box center [486, 262] width 113 height 28
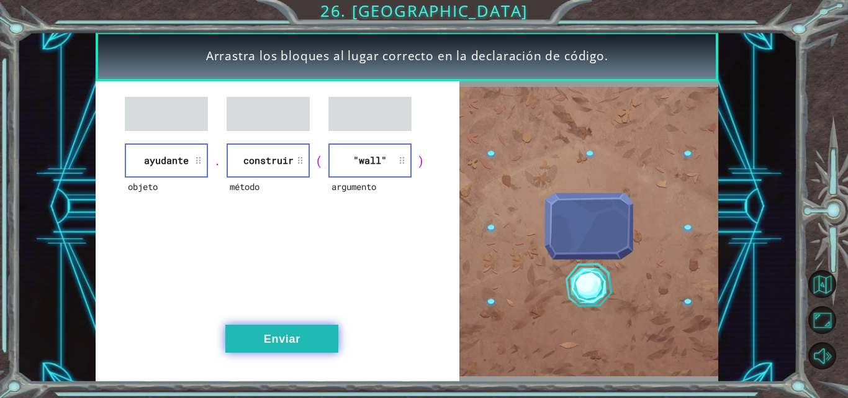
click at [270, 338] on button "Enviar" at bounding box center [281, 338] width 113 height 28
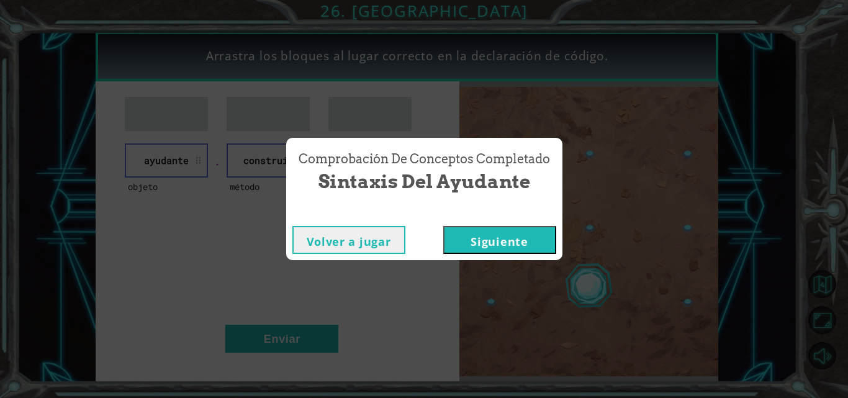
click at [466, 236] on button "Siguiente" at bounding box center [499, 240] width 113 height 28
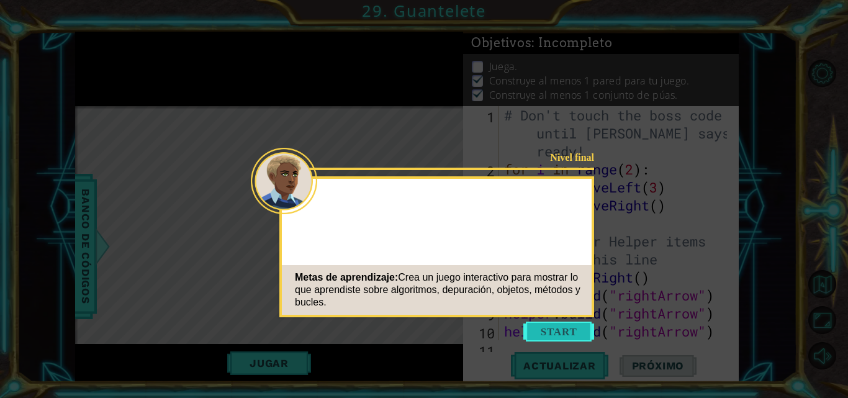
click at [563, 322] on button "Start" at bounding box center [558, 331] width 71 height 20
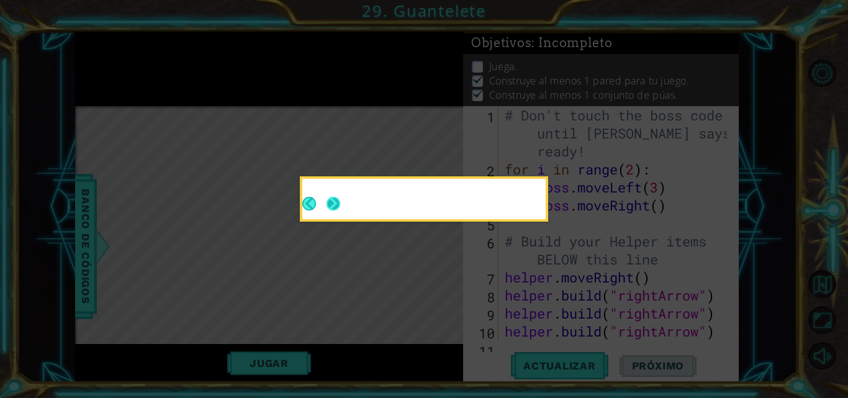
click at [334, 194] on div at bounding box center [423, 199] width 243 height 40
click at [340, 210] on button "Next" at bounding box center [333, 204] width 14 height 14
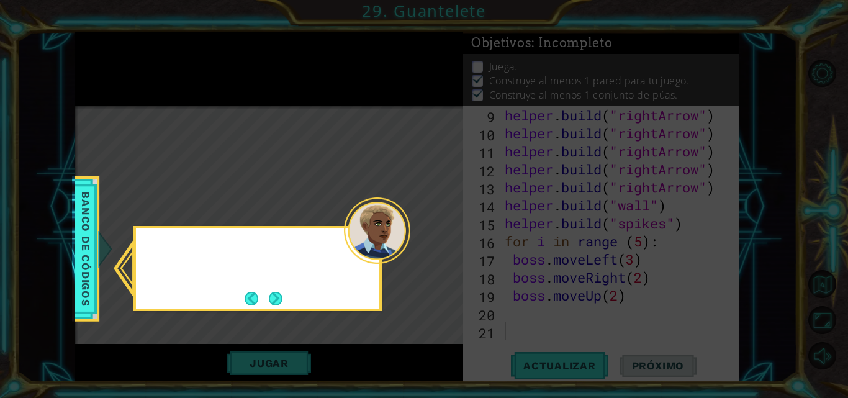
scroll to position [198, 0]
click at [273, 293] on button "Next" at bounding box center [276, 299] width 14 height 14
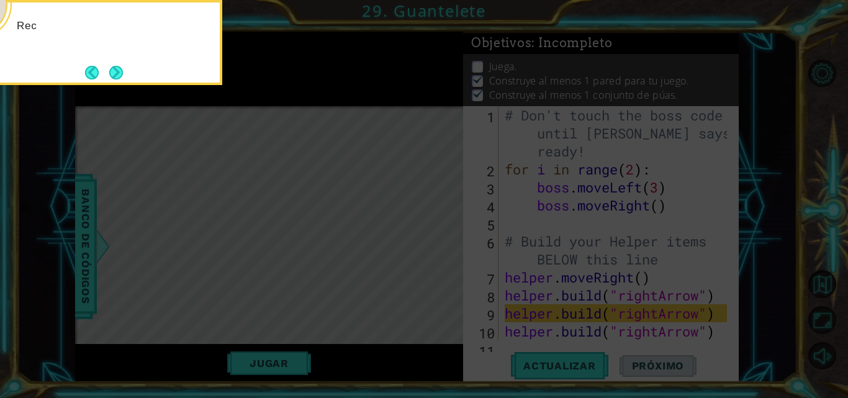
scroll to position [0, 0]
click at [273, 293] on icon at bounding box center [424, 59] width 848 height 676
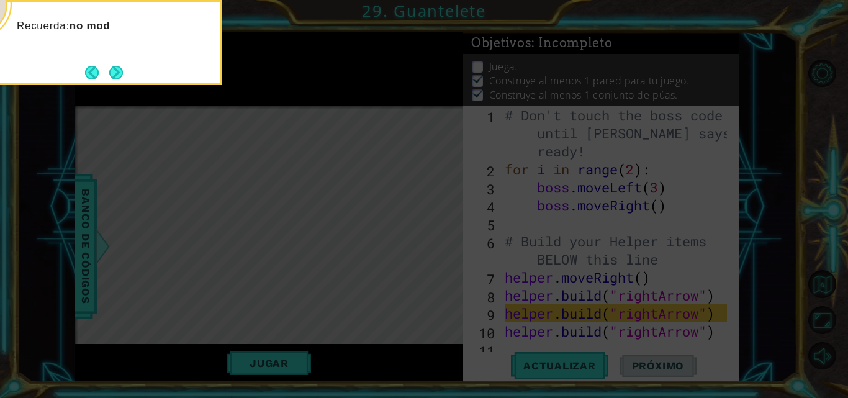
click at [273, 293] on icon at bounding box center [424, 59] width 848 height 676
click at [114, 72] on button "Next" at bounding box center [116, 73] width 14 height 14
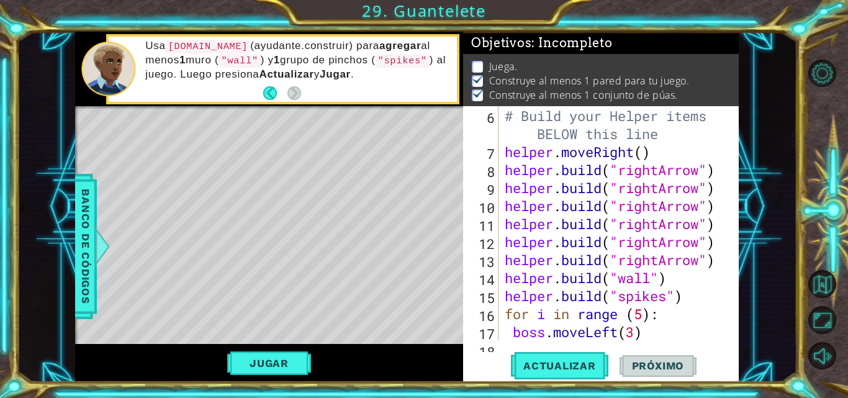
scroll to position [198, 0]
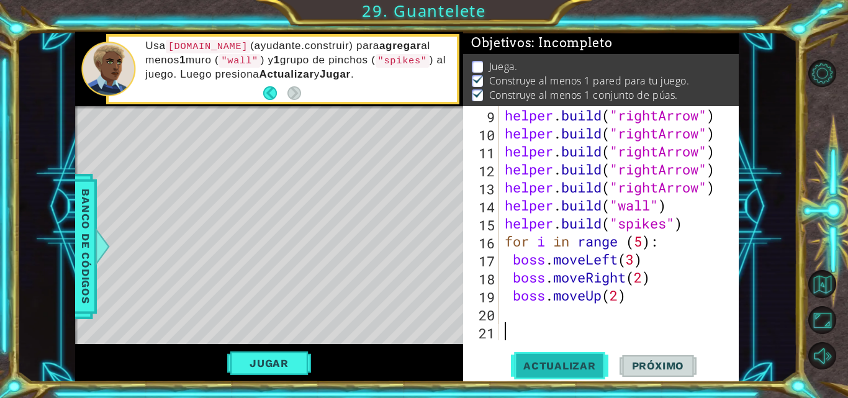
click at [546, 360] on span "Actualizar" at bounding box center [559, 365] width 97 height 12
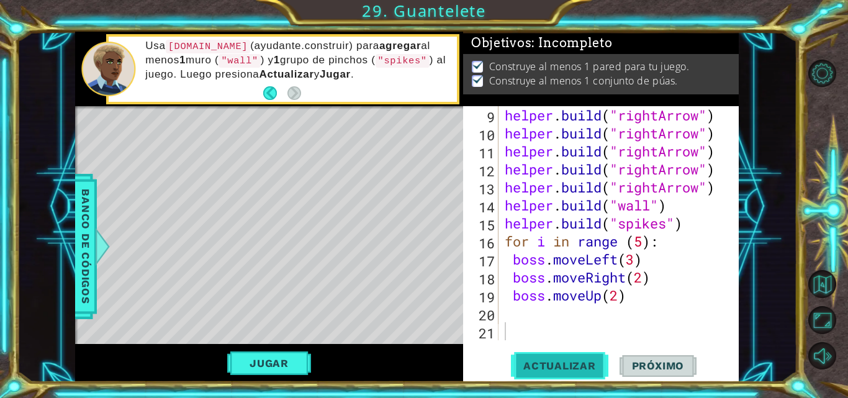
click at [532, 359] on span "Actualizar" at bounding box center [559, 365] width 97 height 12
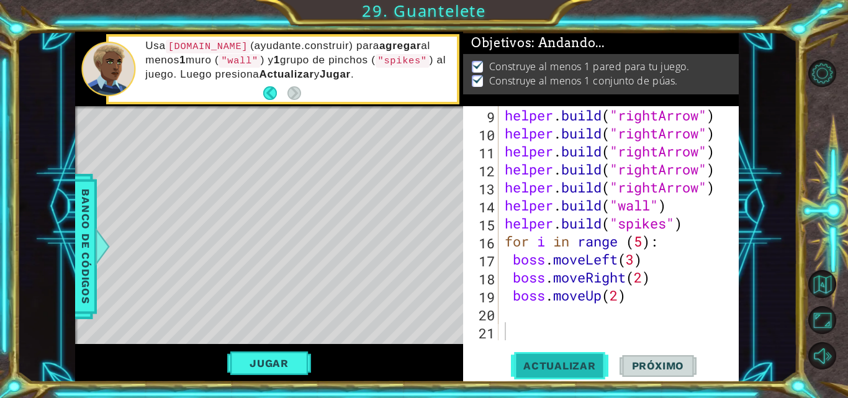
click at [532, 359] on span "Actualizar" at bounding box center [559, 365] width 97 height 12
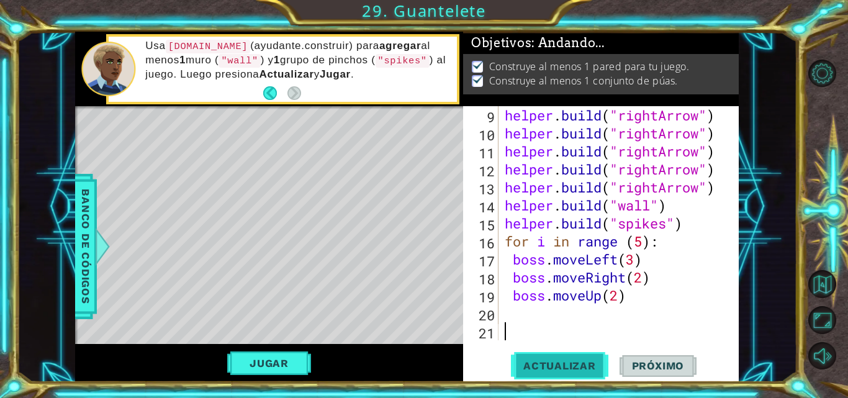
click at [532, 359] on span "Actualizar" at bounding box center [559, 365] width 97 height 12
click at [270, 369] on button "Jugar" at bounding box center [269, 363] width 84 height 24
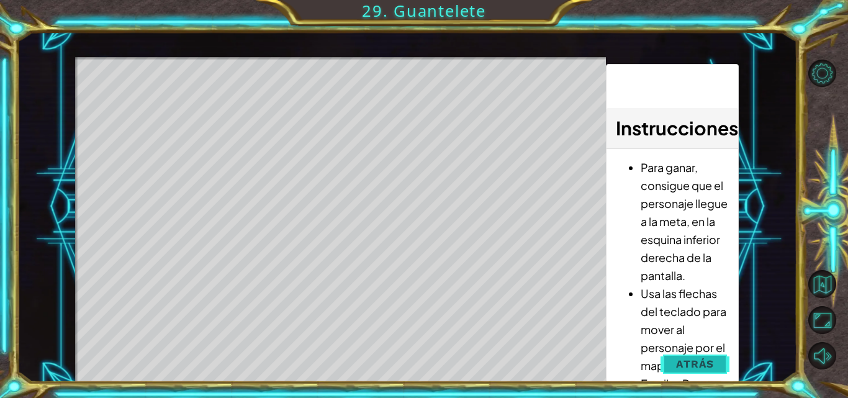
click at [694, 357] on span "Atrás" at bounding box center [695, 363] width 38 height 12
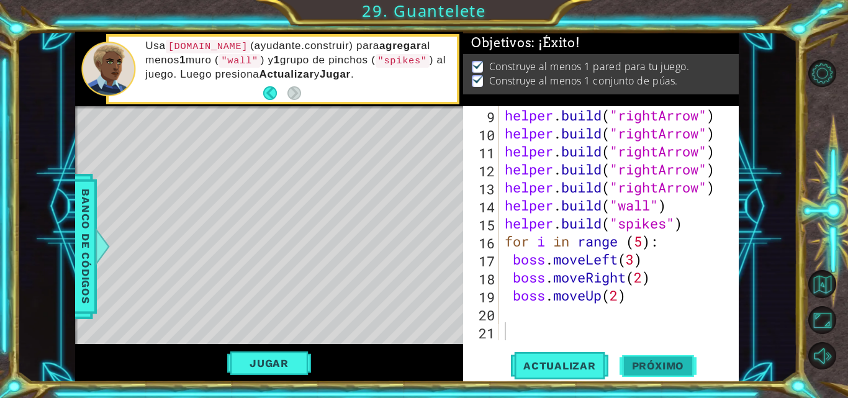
click at [668, 358] on button "Próximo" at bounding box center [657, 365] width 77 height 27
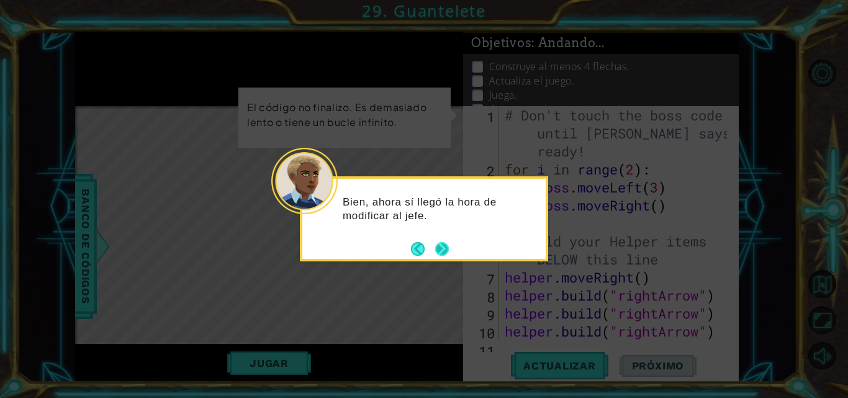
click at [439, 242] on button "Next" at bounding box center [442, 249] width 14 height 14
click at [442, 241] on icon at bounding box center [424, 199] width 848 height 398
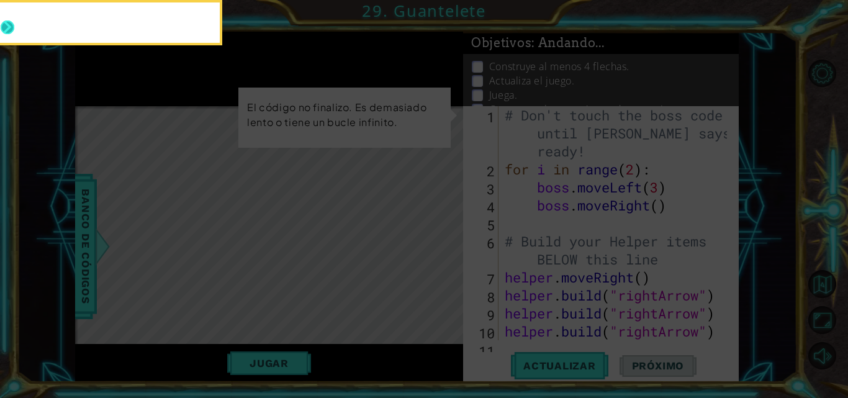
click at [7, 20] on button "Next" at bounding box center [8, 27] width 14 height 14
